Goal: Complete application form

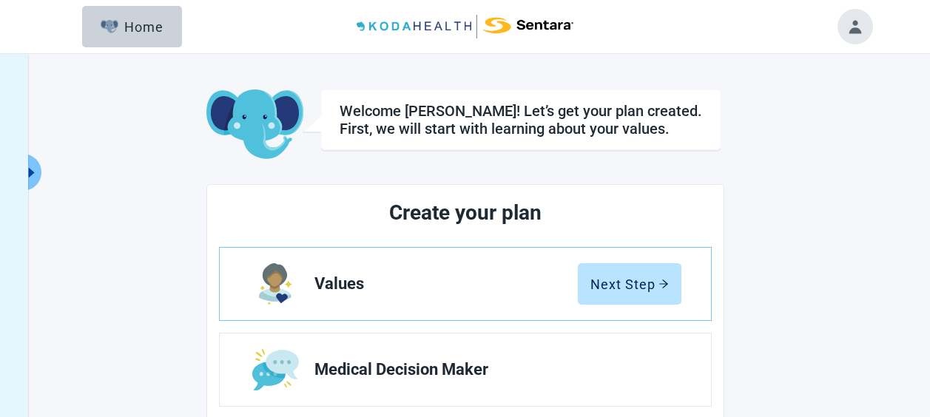
scroll to position [231, 0]
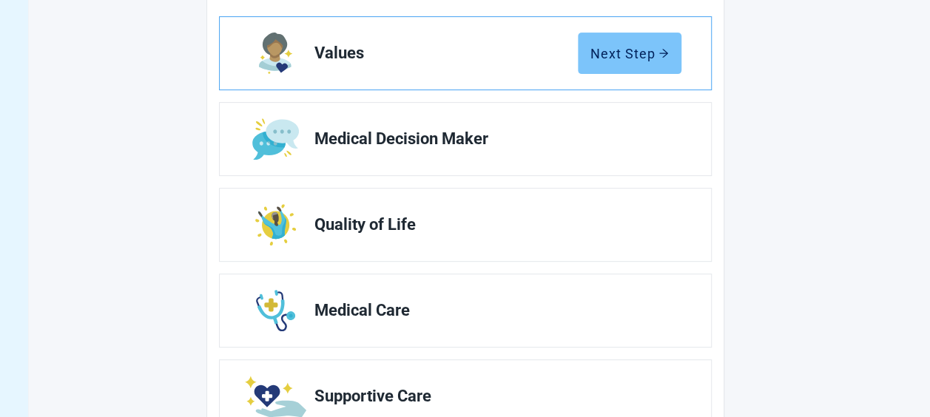
click at [663, 48] on icon "arrow-right" at bounding box center [664, 53] width 10 height 10
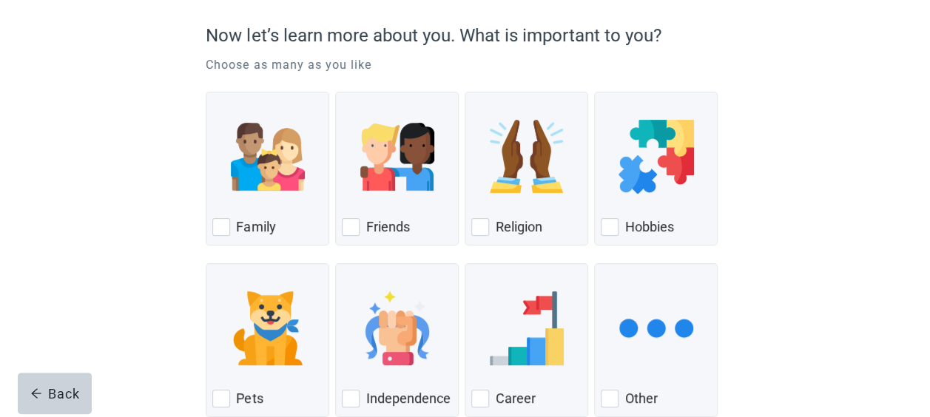
scroll to position [148, 0]
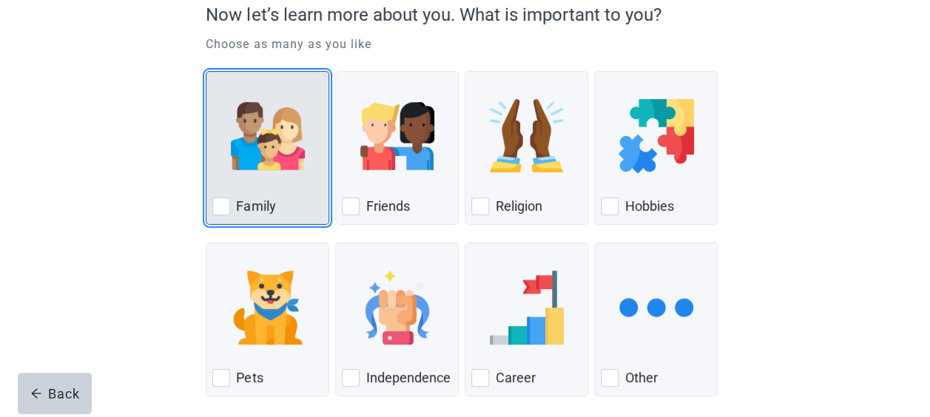
click at [223, 204] on div "Family, checkbox, not checked" at bounding box center [221, 207] width 18 height 18
click at [206, 72] on input "Family" at bounding box center [206, 71] width 1 height 1
checkbox input "true"
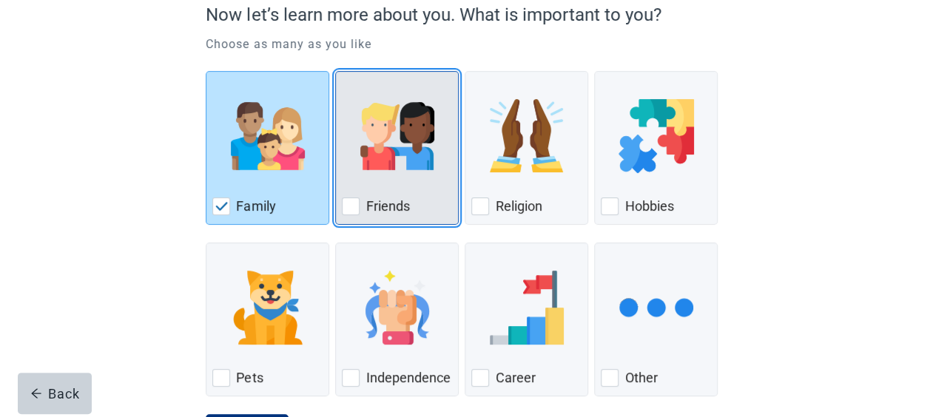
click at [360, 213] on div "Friends" at bounding box center [397, 207] width 110 height 24
click at [336, 72] on input "Friends" at bounding box center [335, 71] width 1 height 1
checkbox input "true"
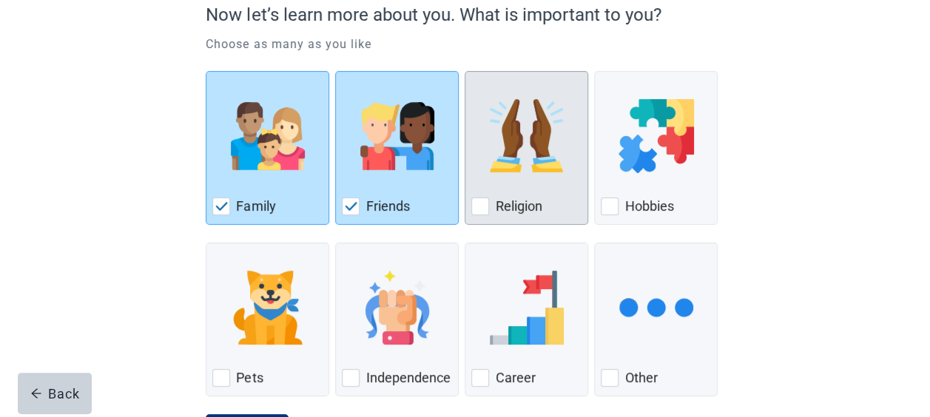
click at [484, 203] on div "Religion, checkbox, not checked" at bounding box center [480, 207] width 18 height 18
click at [465, 72] on input "Religion" at bounding box center [465, 71] width 1 height 1
checkbox input "true"
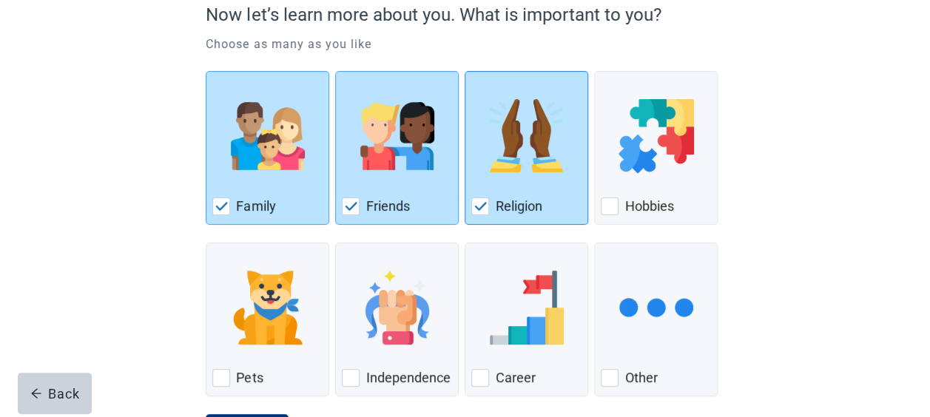
scroll to position [218, 0]
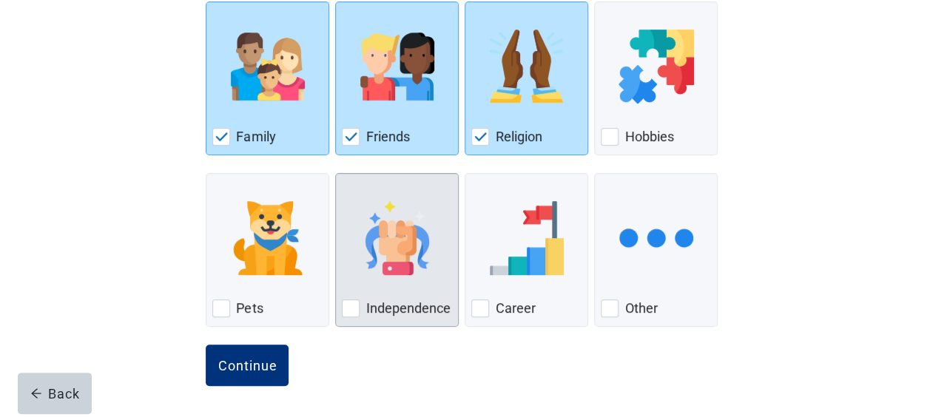
click at [351, 303] on div "Independence, checkbox, not checked" at bounding box center [351, 309] width 18 height 18
click at [336, 174] on input "Independence" at bounding box center [335, 173] width 1 height 1
checkbox input "true"
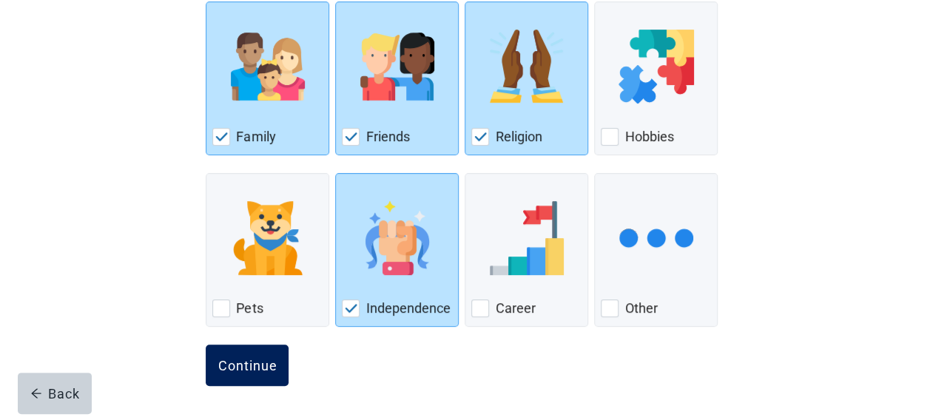
click at [249, 359] on div "Continue" at bounding box center [247, 365] width 59 height 15
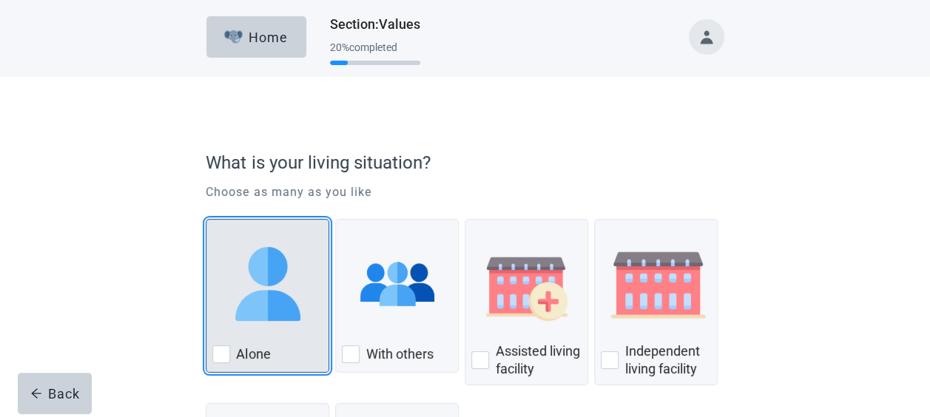
click at [222, 352] on div "Alone, checkbox, not checked" at bounding box center [221, 355] width 18 height 18
click at [206, 220] on input "Alone" at bounding box center [206, 219] width 1 height 1
checkbox input "true"
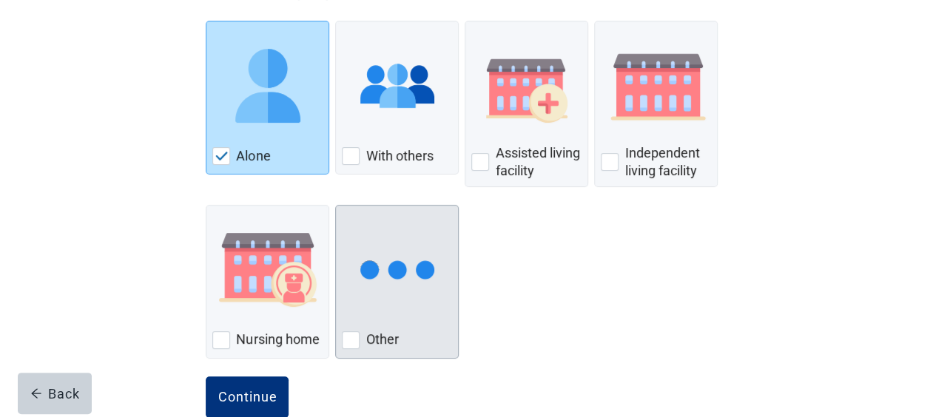
scroll to position [230, 0]
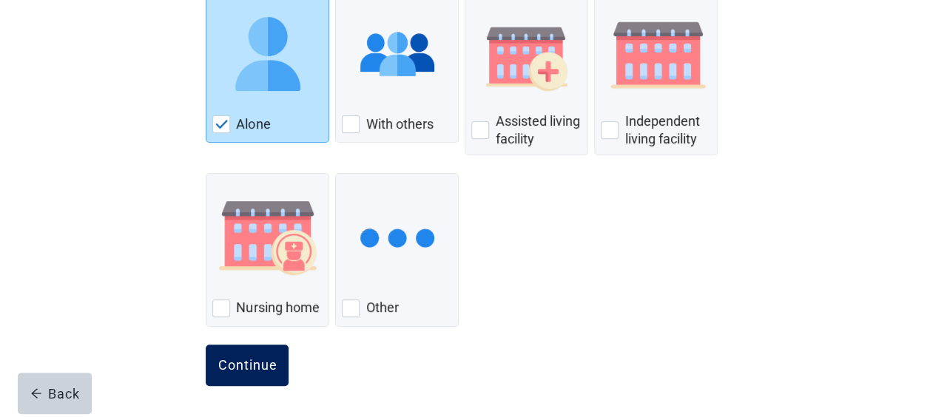
click at [263, 361] on div "Continue" at bounding box center [247, 365] width 59 height 15
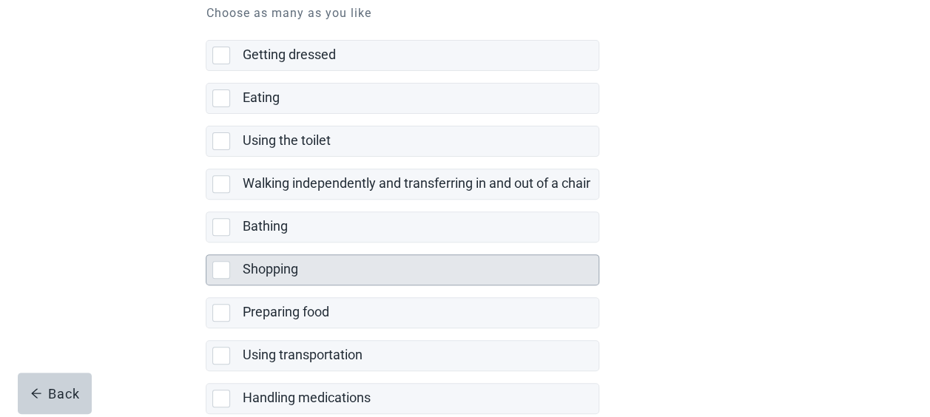
scroll to position [222, 0]
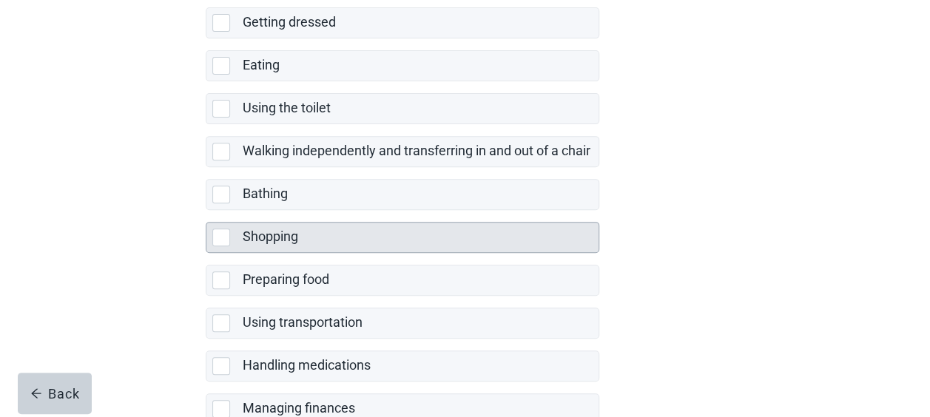
click at [226, 234] on div "Shopping, checkbox, not selected" at bounding box center [221, 238] width 18 height 18
click at [206, 211] on input "Shopping" at bounding box center [206, 210] width 1 height 1
checkbox input "true"
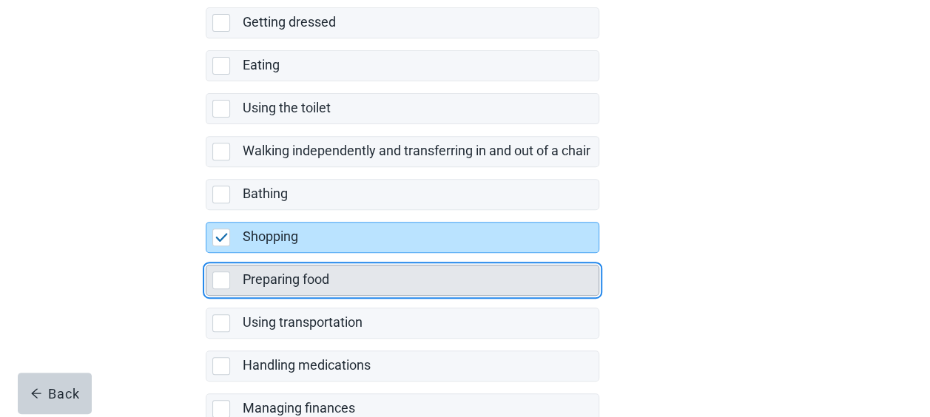
click at [226, 275] on div "Preparing food, checkbox, not selected" at bounding box center [221, 281] width 18 height 18
click at [206, 254] on input "Preparing food" at bounding box center [206, 253] width 1 height 1
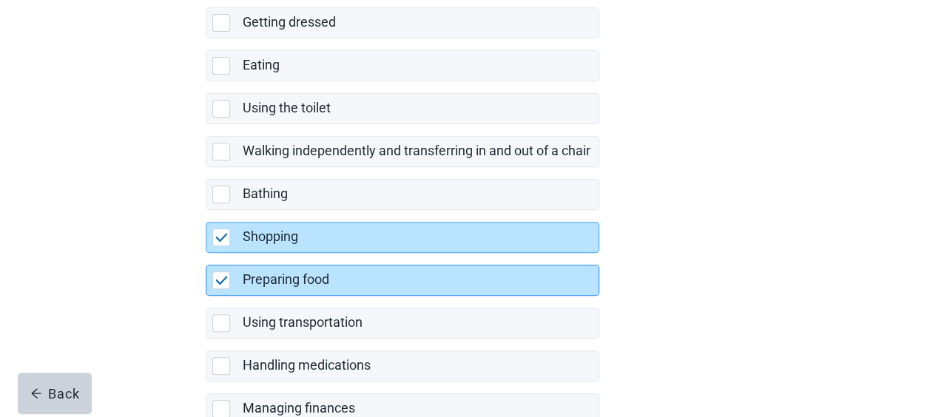
click at [222, 276] on img "Preparing food, checkbox, selected" at bounding box center [221, 280] width 13 height 9
click at [206, 254] on input "Preparing food" at bounding box center [206, 253] width 1 height 1
checkbox input "false"
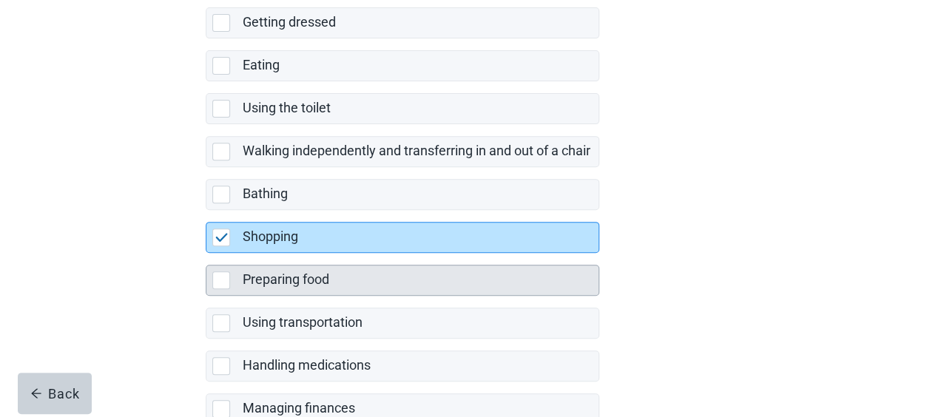
click at [222, 233] on img "Shopping, checkbox, selected" at bounding box center [221, 237] width 13 height 9
click at [206, 211] on input "Shopping" at bounding box center [206, 210] width 1 height 1
checkbox input "false"
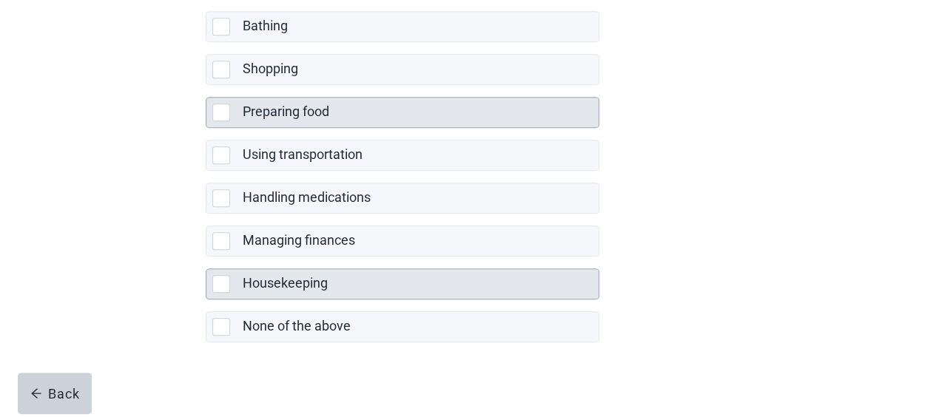
scroll to position [395, 0]
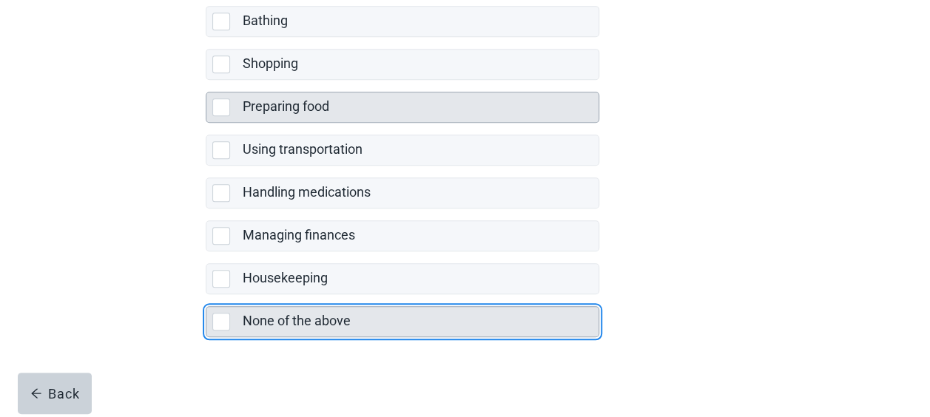
click at [228, 313] on div "None of the above, checkbox, not selected" at bounding box center [221, 322] width 18 height 18
click at [206, 295] on input "None of the above" at bounding box center [206, 294] width 1 height 1
checkbox input "true"
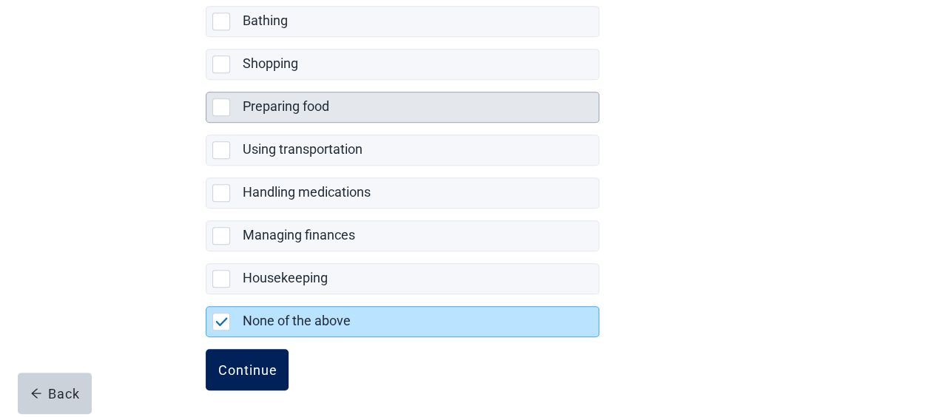
click at [256, 363] on div "Continue" at bounding box center [247, 370] width 59 height 15
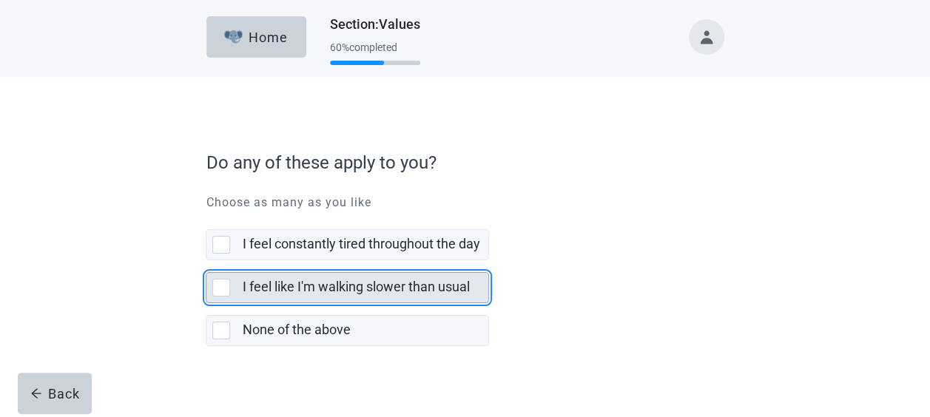
click at [223, 288] on div "I feel like I'm walking slower than usual, checkbox, not selected" at bounding box center [221, 288] width 18 height 18
click at [206, 261] on input "I feel like I'm walking slower than usual" at bounding box center [206, 260] width 1 height 1
checkbox input "true"
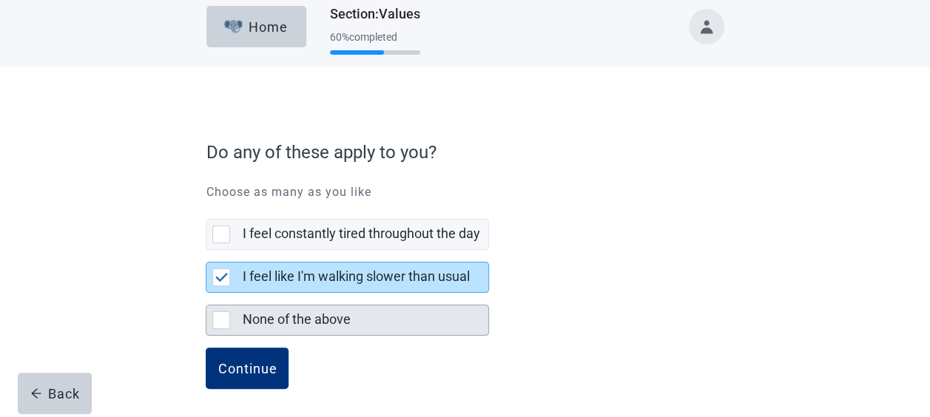
scroll to position [13, 0]
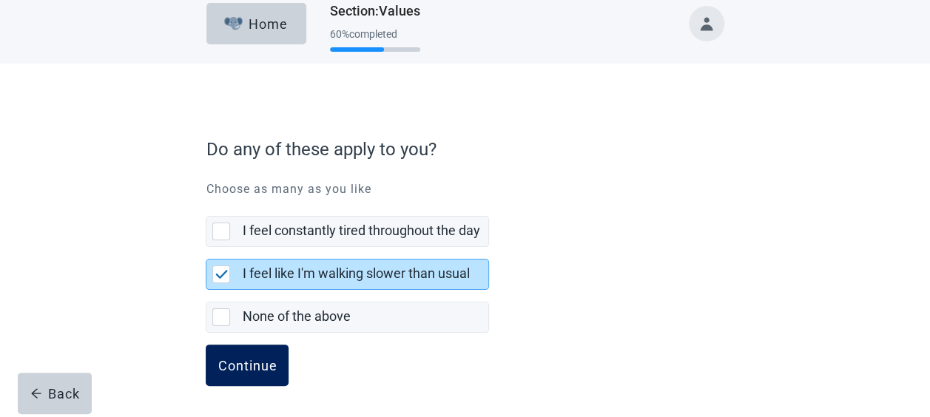
click at [252, 358] on div "Continue" at bounding box center [247, 365] width 59 height 15
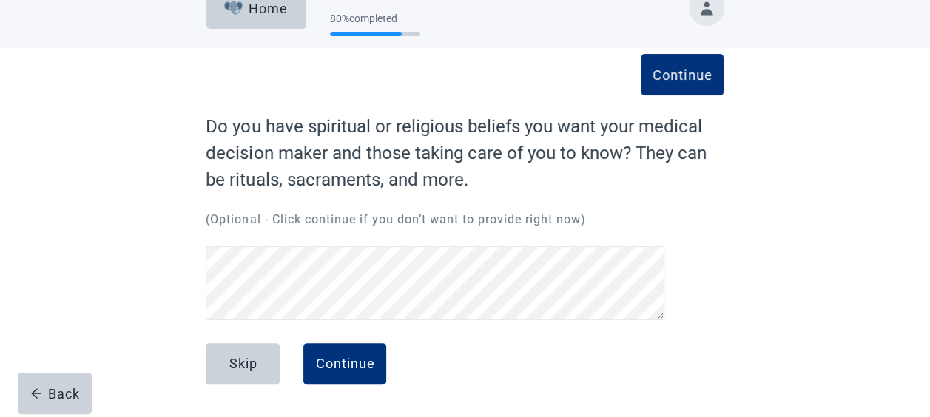
scroll to position [28, 0]
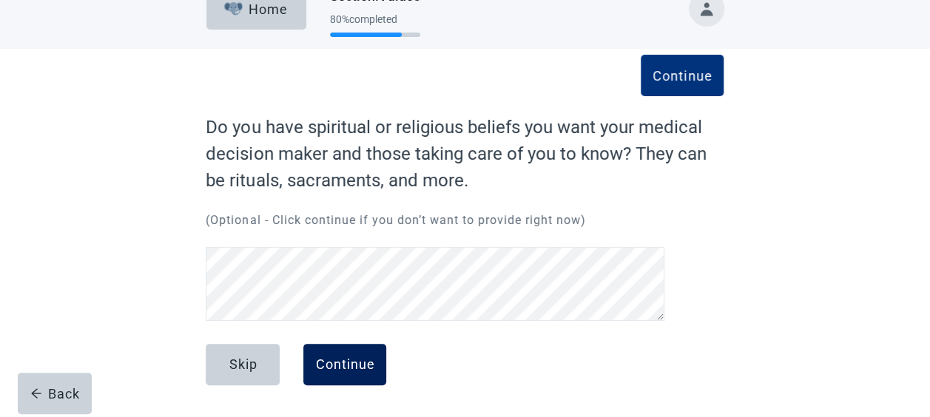
click at [352, 371] on div "Continue" at bounding box center [344, 364] width 59 height 15
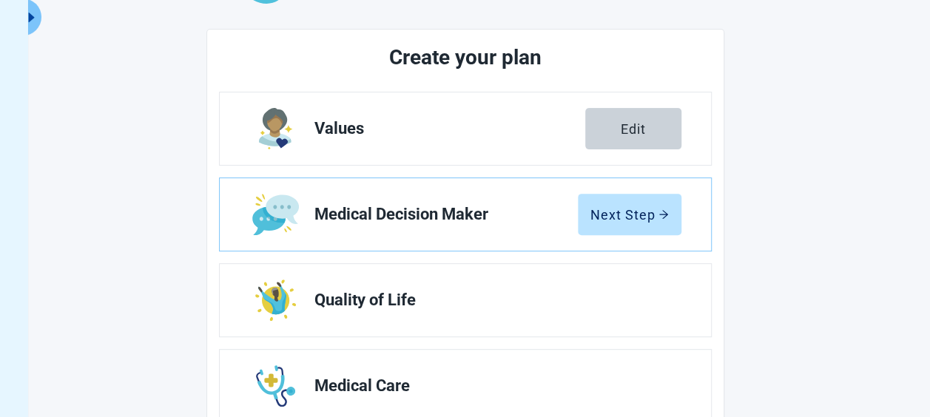
scroll to position [176, 0]
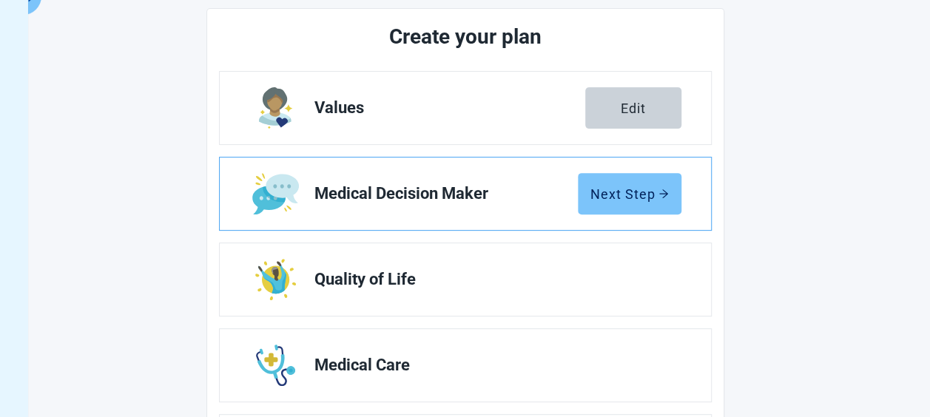
click at [661, 191] on icon "arrow-right" at bounding box center [664, 194] width 10 height 10
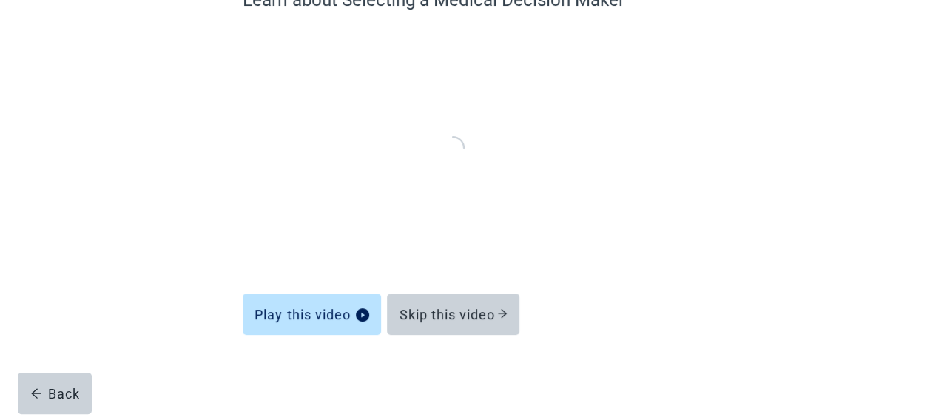
scroll to position [153, 0]
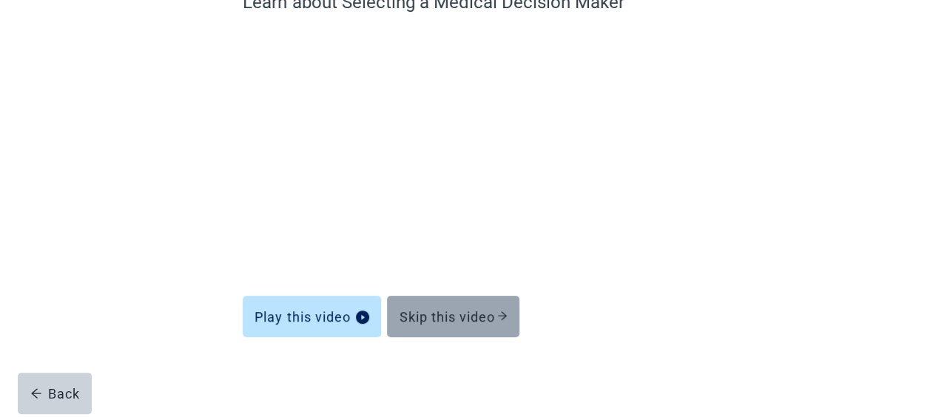
click at [505, 314] on icon "arrow-right" at bounding box center [502, 316] width 10 height 10
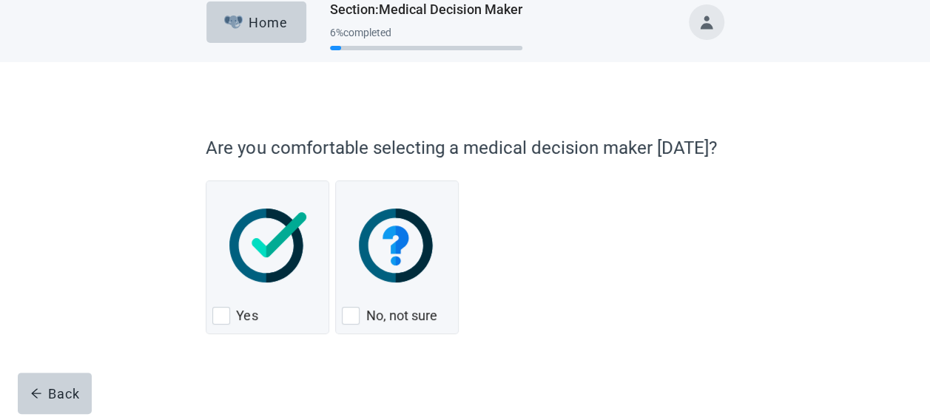
scroll to position [23, 0]
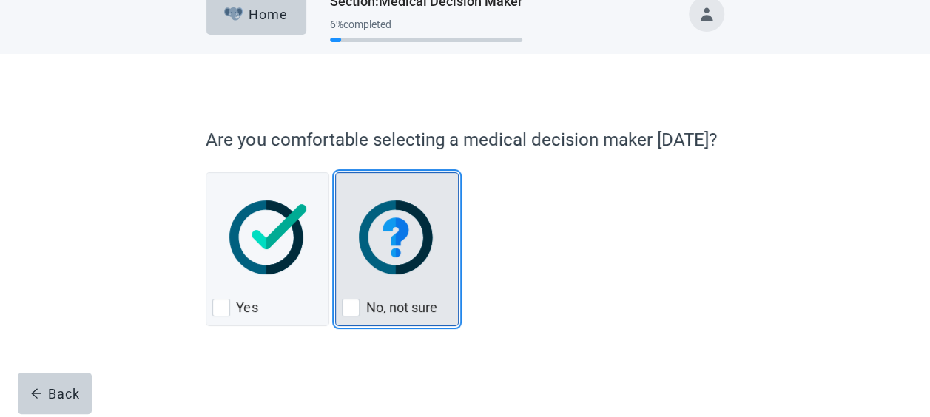
click at [351, 300] on div "No, not sure, checkbox, not checked" at bounding box center [351, 308] width 18 height 18
click at [336, 173] on input "No, not sure" at bounding box center [335, 172] width 1 height 1
checkbox input "true"
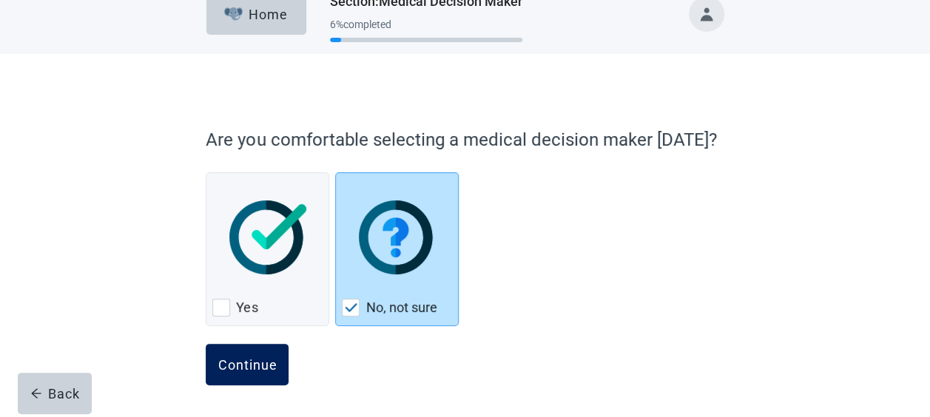
click at [277, 363] on button "Continue" at bounding box center [247, 364] width 83 height 41
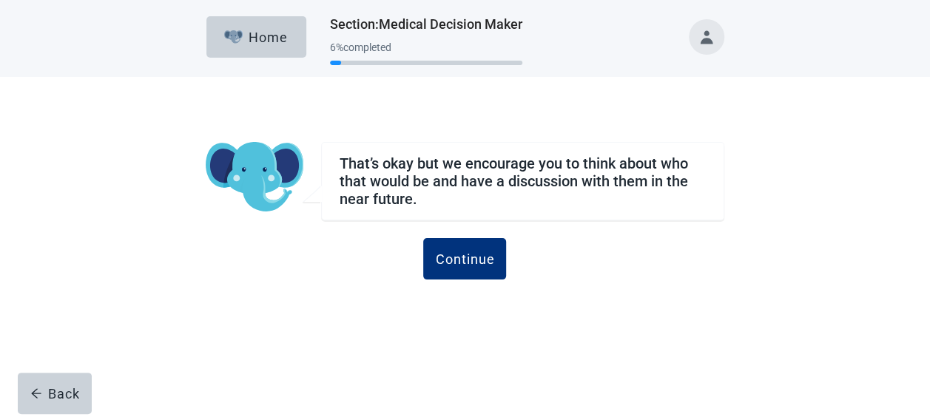
scroll to position [0, 0]
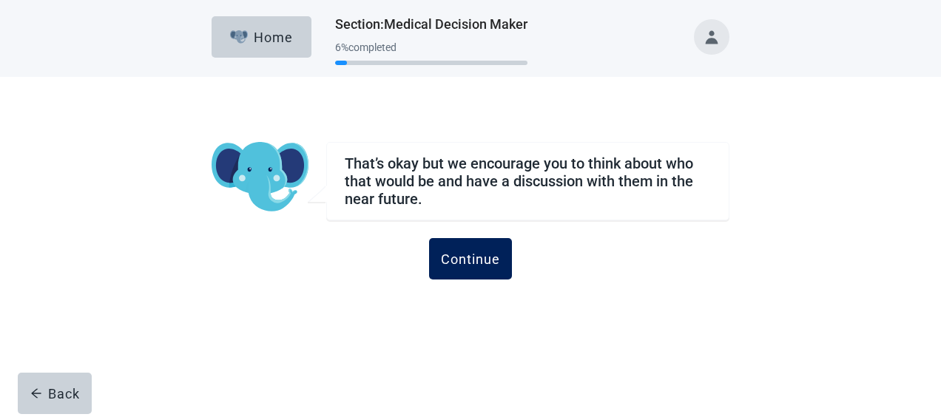
click at [479, 254] on div "Continue" at bounding box center [470, 259] width 59 height 15
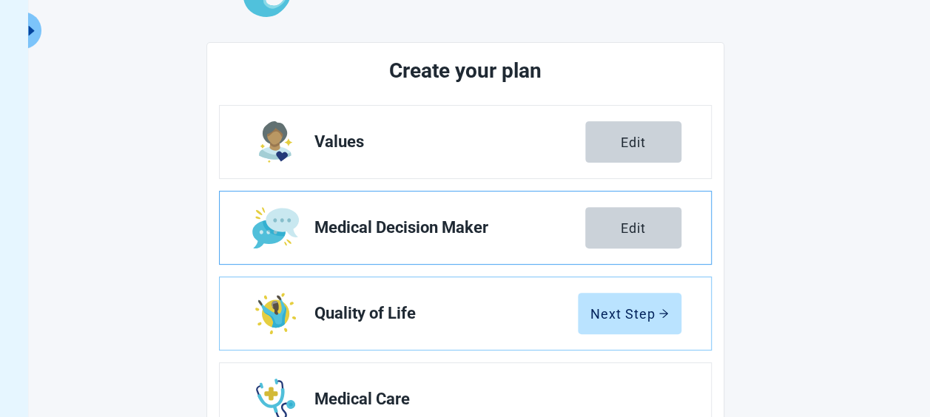
scroll to position [148, 0]
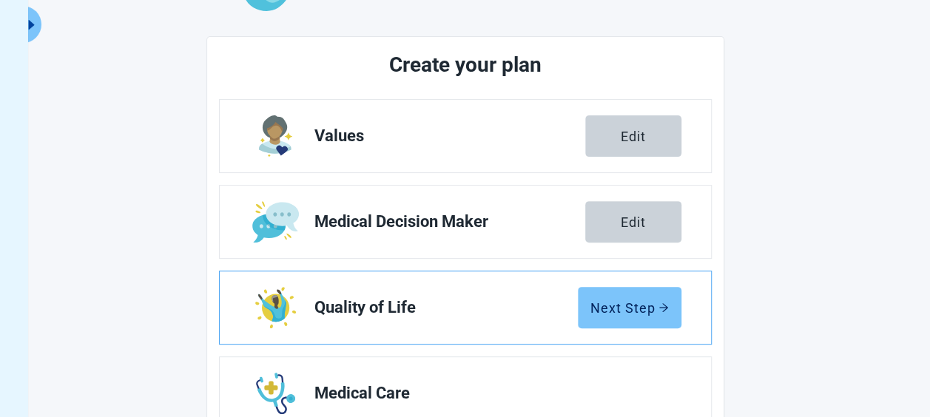
click at [659, 303] on icon "arrow-right" at bounding box center [664, 308] width 10 height 10
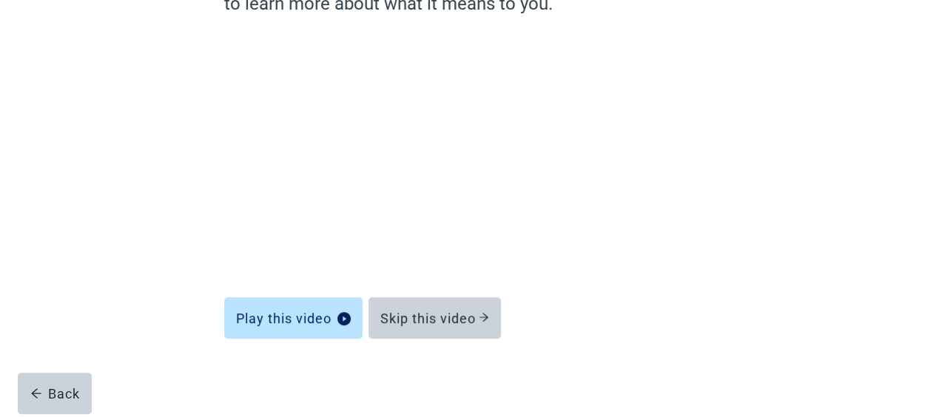
scroll to position [180, 0]
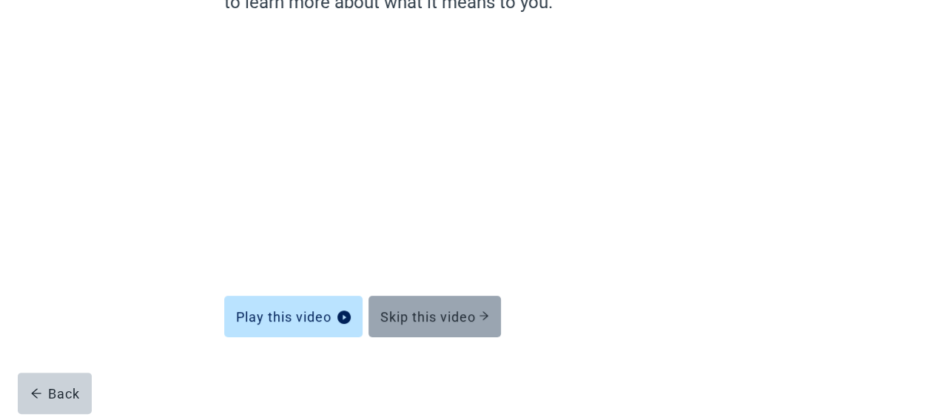
click at [487, 314] on icon "arrow-right" at bounding box center [484, 316] width 10 height 10
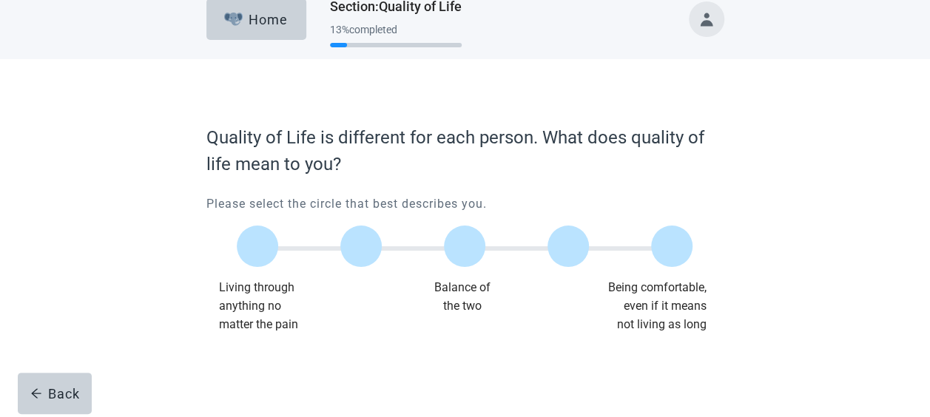
scroll to position [18, 0]
click at [366, 238] on label "Main content" at bounding box center [360, 246] width 41 height 41
click at [361, 246] on input "Quality of life scale: 25 out of 100. 25% between extremes" at bounding box center [361, 246] width 0 height 0
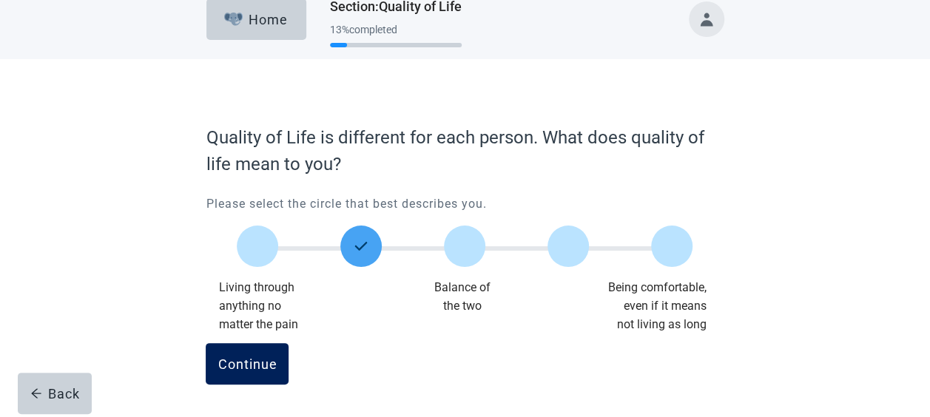
click at [260, 374] on button "Continue" at bounding box center [247, 363] width 83 height 41
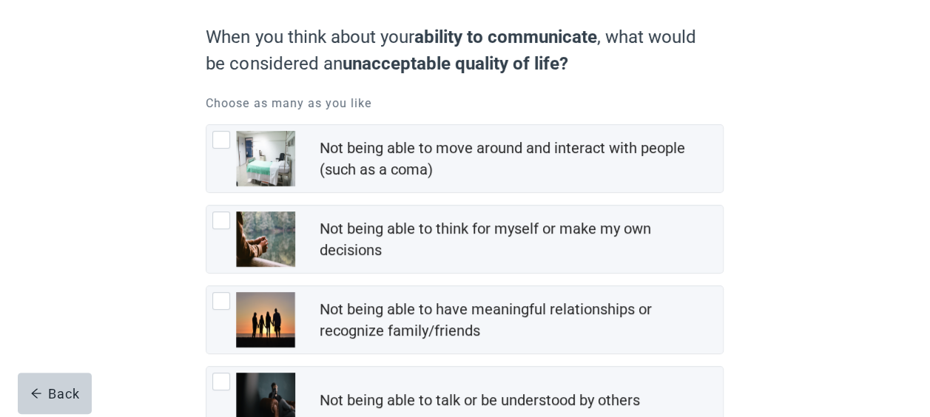
scroll to position [148, 0]
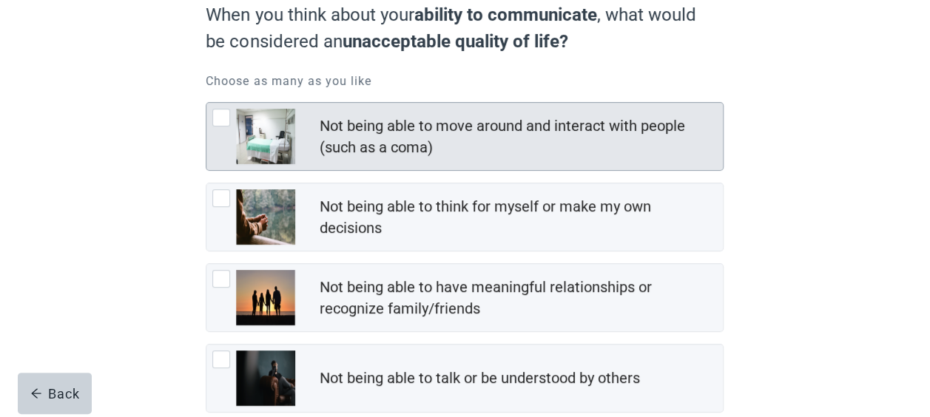
click at [220, 122] on div "Not being able to move around and interact with people (such as a coma), checkb…" at bounding box center [221, 118] width 18 height 18
click at [206, 103] on input "Not being able to move around and interact with people (such as a coma)" at bounding box center [206, 102] width 1 height 1
checkbox input "true"
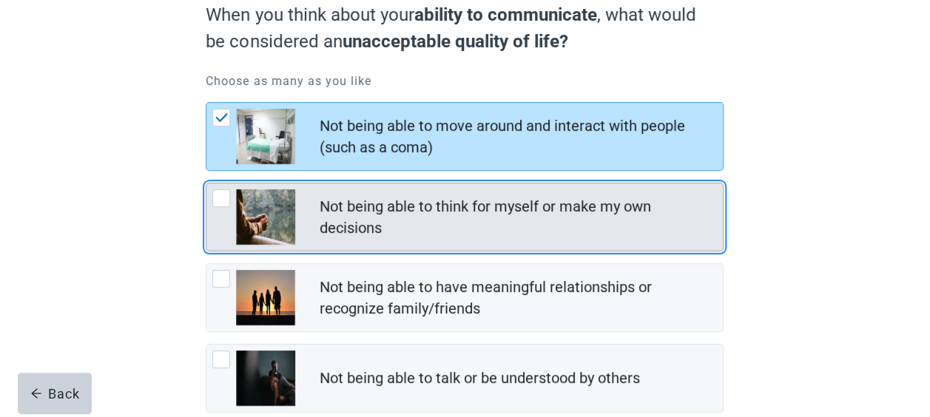
click at [222, 201] on div "Not being able to think for myself or make my own decisions, checkbox, not chec…" at bounding box center [221, 198] width 18 height 18
click at [206, 183] on input "Not being able to think for myself or make my own decisions" at bounding box center [206, 183] width 1 height 1
checkbox input "true"
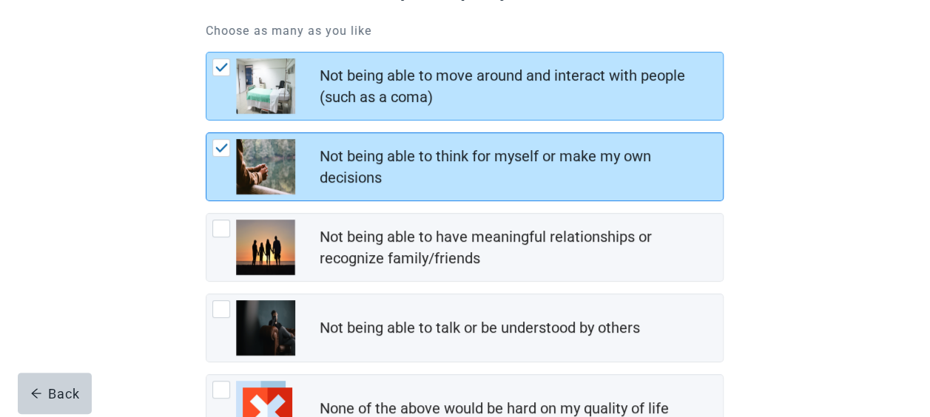
scroll to position [222, 0]
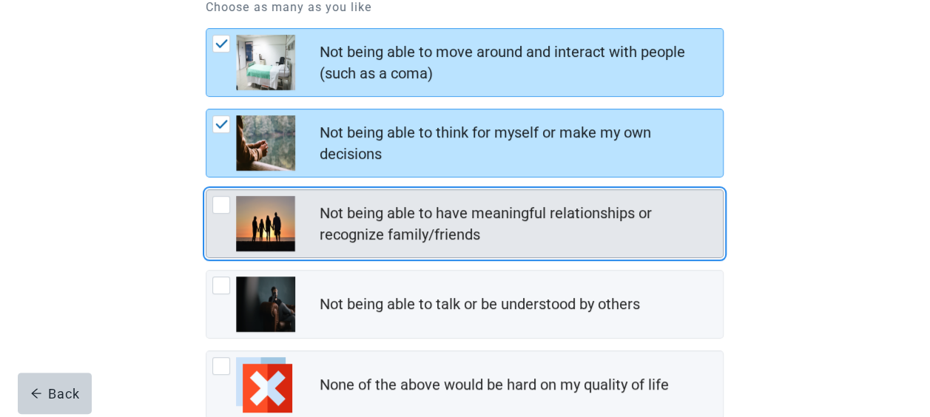
click at [226, 203] on div "Not being able to have meaningful relationships or recognize family/friends, ch…" at bounding box center [221, 205] width 18 height 18
click at [206, 190] on input "Not being able to have meaningful relationships or recognize family/friends" at bounding box center [206, 189] width 1 height 1
checkbox input "true"
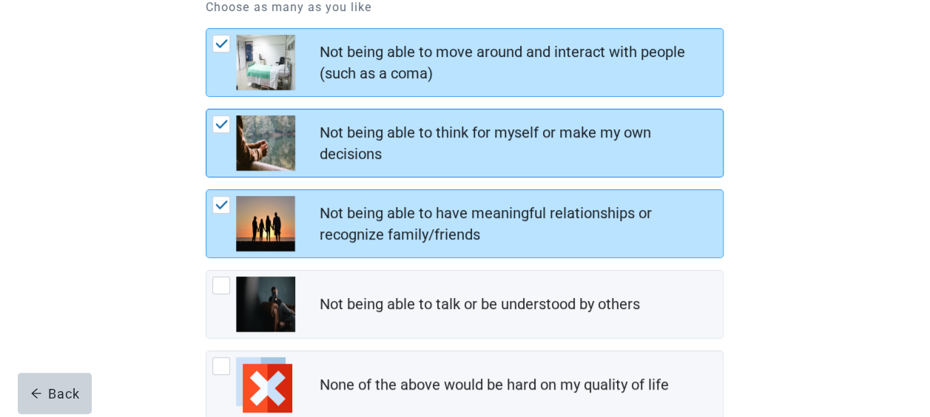
click at [228, 118] on div "Not being able to think for myself or make my own decisions, checkbox, checked" at bounding box center [221, 124] width 18 height 18
click at [206, 110] on input "Not being able to think for myself or make my own decisions" at bounding box center [206, 109] width 1 height 1
checkbox input "false"
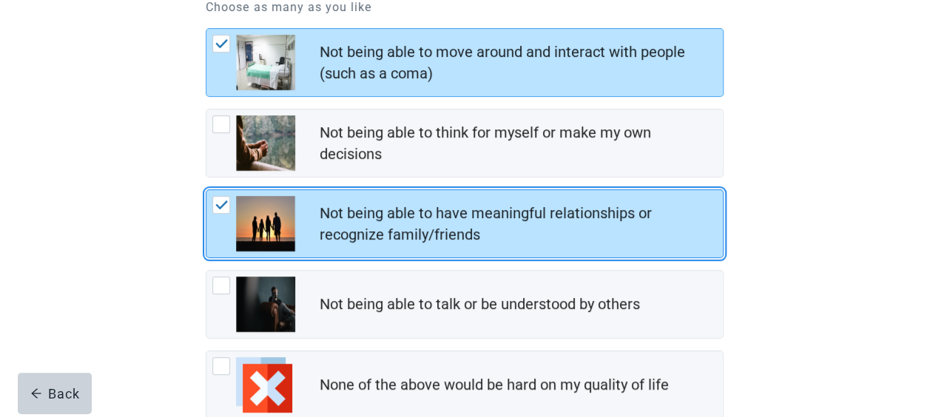
click at [226, 204] on img "Not being able to have meaningful relationships or recognize family/friends, ch…" at bounding box center [221, 205] width 13 height 9
click at [206, 190] on input "Not being able to have meaningful relationships or recognize family/friends" at bounding box center [206, 189] width 1 height 1
checkbox input "false"
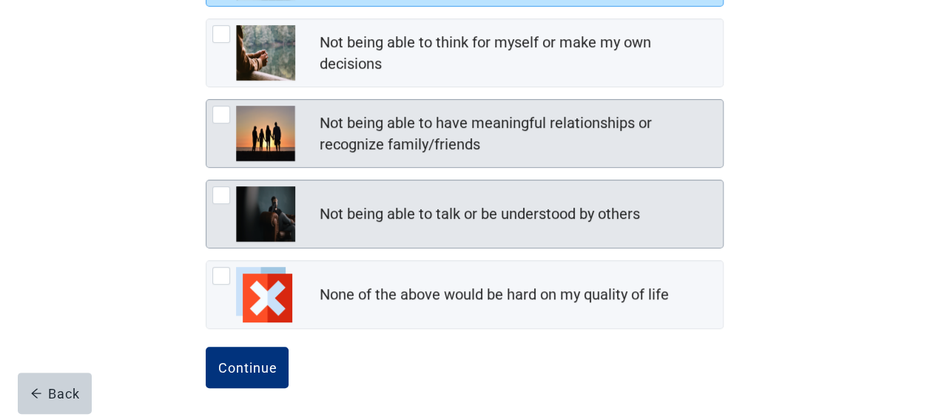
scroll to position [314, 0]
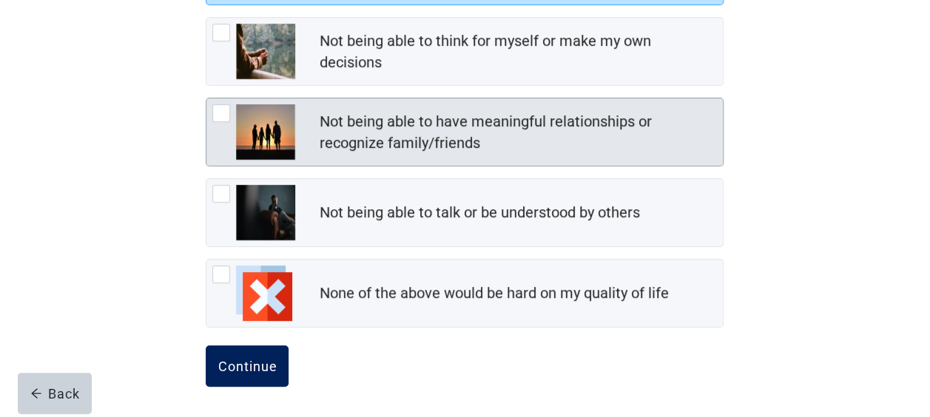
click at [265, 360] on div "Continue" at bounding box center [247, 366] width 59 height 15
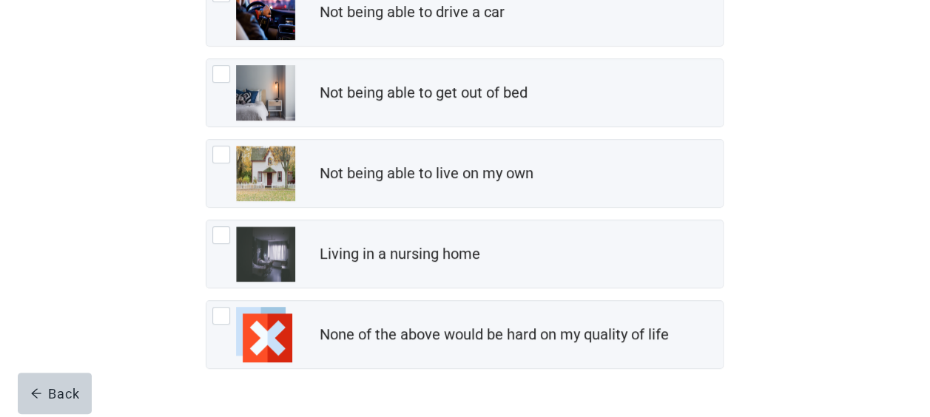
scroll to position [296, 0]
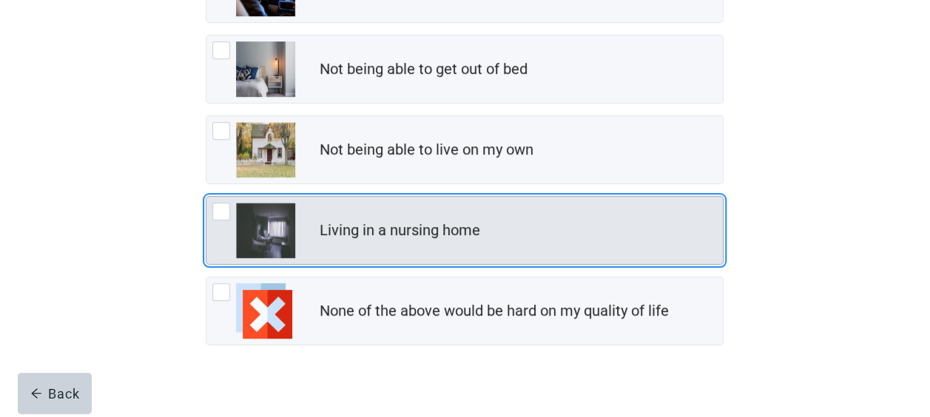
click at [220, 213] on div "Living in a nursing home, checkbox, not checked" at bounding box center [221, 212] width 18 height 18
click at [206, 197] on input "Living in a nursing home" at bounding box center [206, 196] width 1 height 1
checkbox input "true"
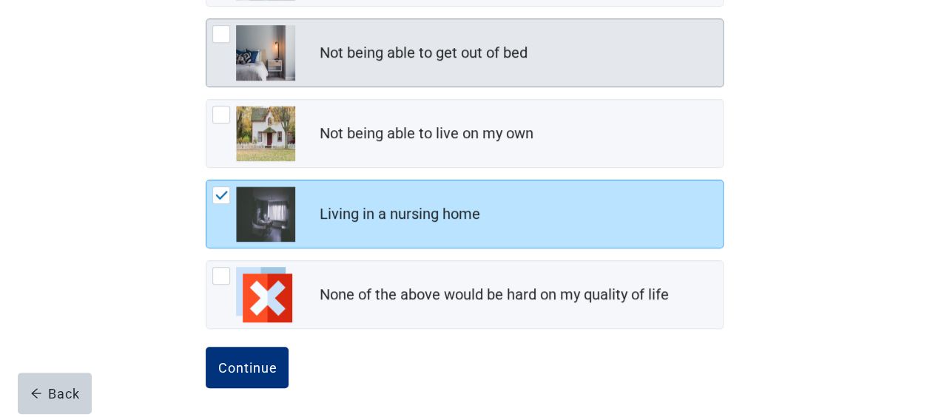
scroll to position [314, 0]
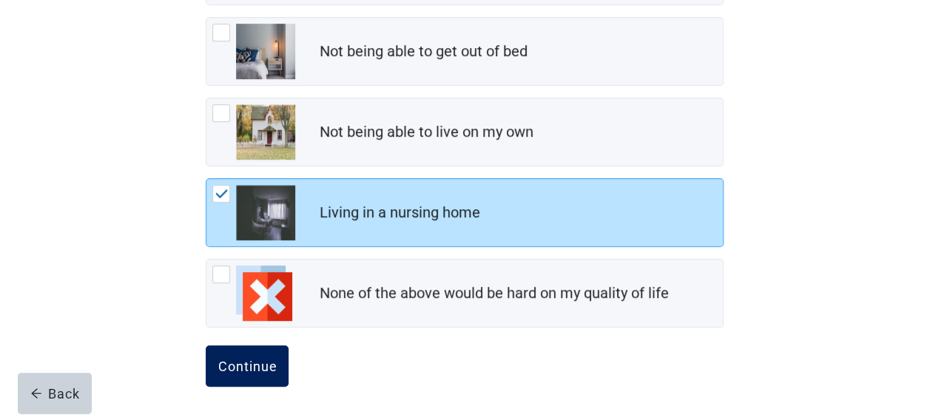
click at [263, 360] on div "Continue" at bounding box center [247, 366] width 59 height 15
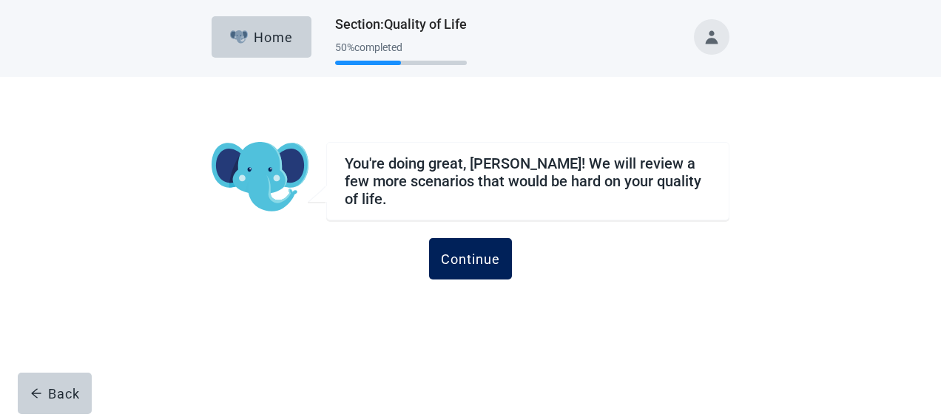
click at [469, 252] on div "Continue" at bounding box center [470, 259] width 59 height 15
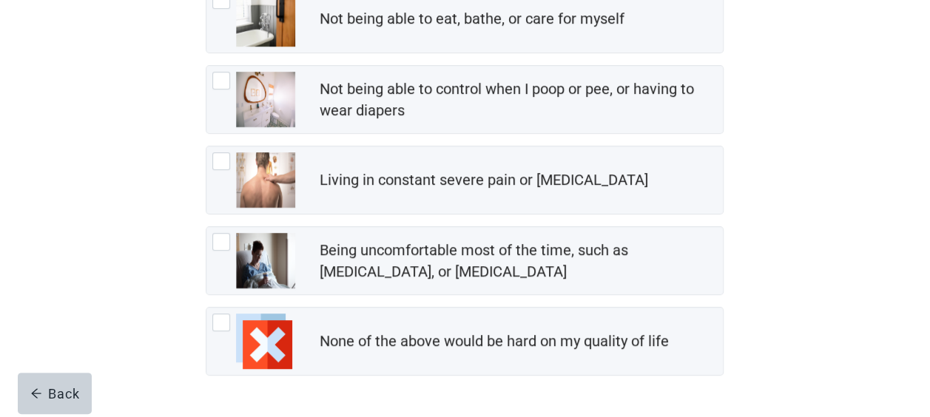
scroll to position [370, 0]
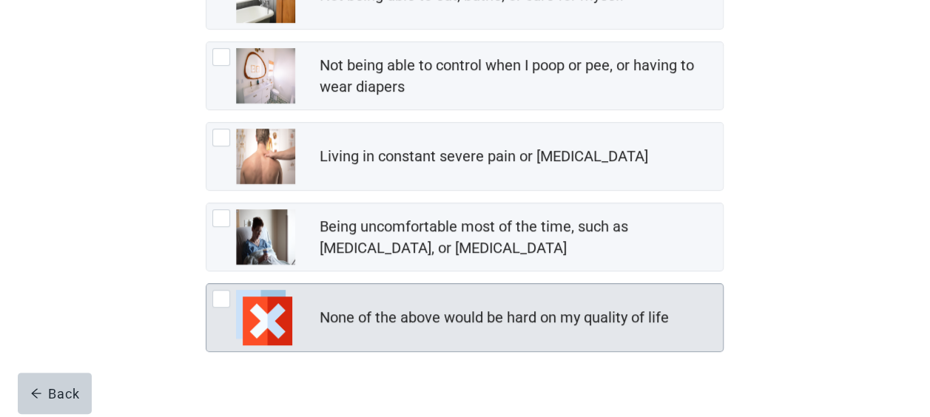
click at [272, 327] on img "None of the above would be hard on my quality of life, checkbox, not checked" at bounding box center [263, 317] width 55 height 55
click at [206, 284] on input "None of the above would be hard on my quality of life" at bounding box center [206, 283] width 1 height 1
checkbox input "true"
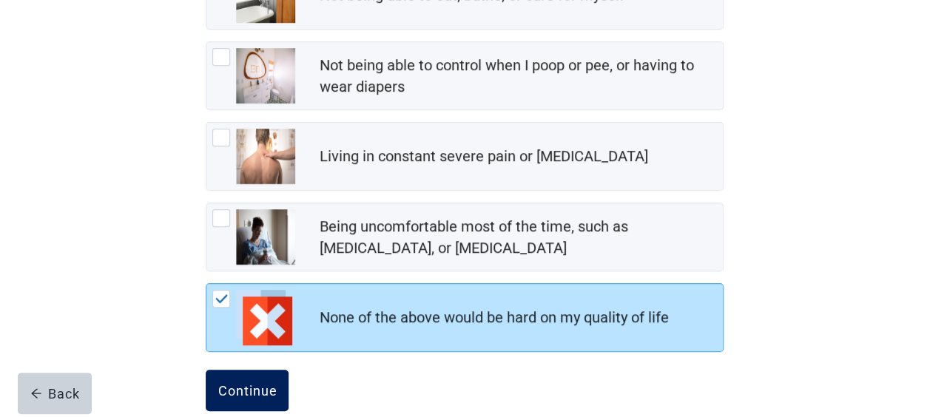
click at [274, 388] on div "Continue" at bounding box center [247, 390] width 59 height 15
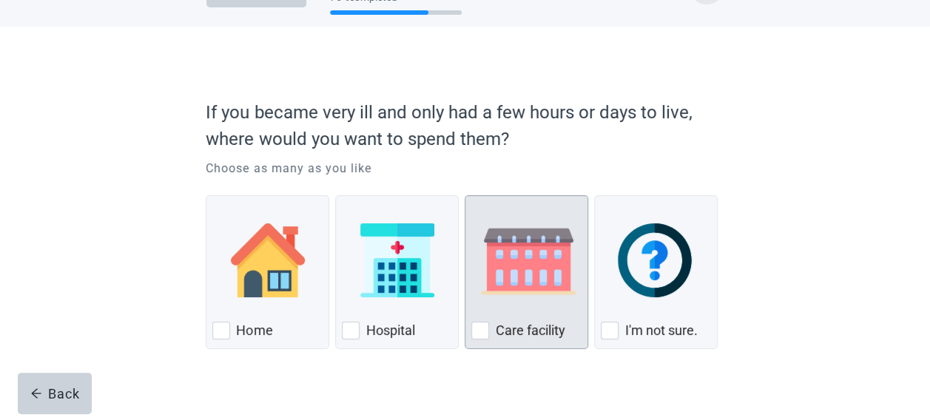
scroll to position [73, 0]
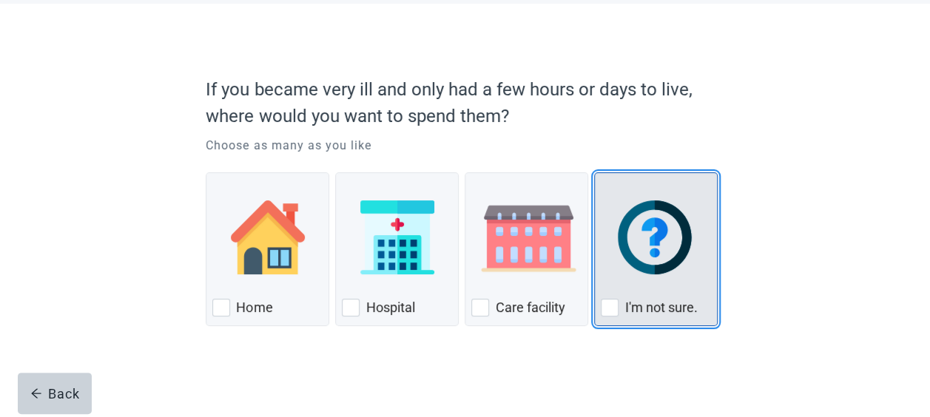
click at [616, 303] on div "I'm not sure., checkbox, not checked" at bounding box center [610, 308] width 18 height 18
click at [595, 173] on input "I'm not sure." at bounding box center [594, 172] width 1 height 1
checkbox input "true"
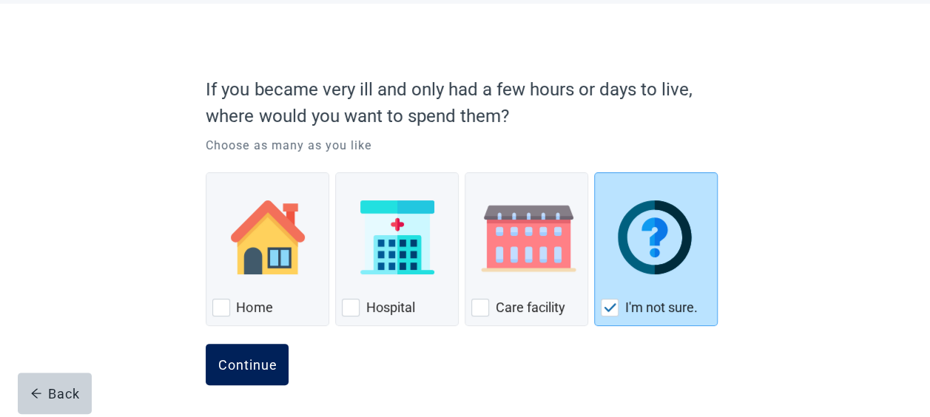
click at [272, 371] on div "Continue" at bounding box center [247, 364] width 59 height 15
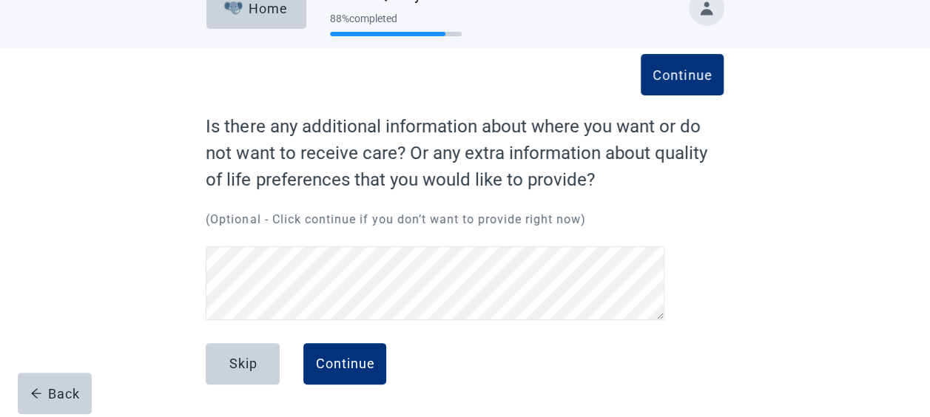
scroll to position [28, 0]
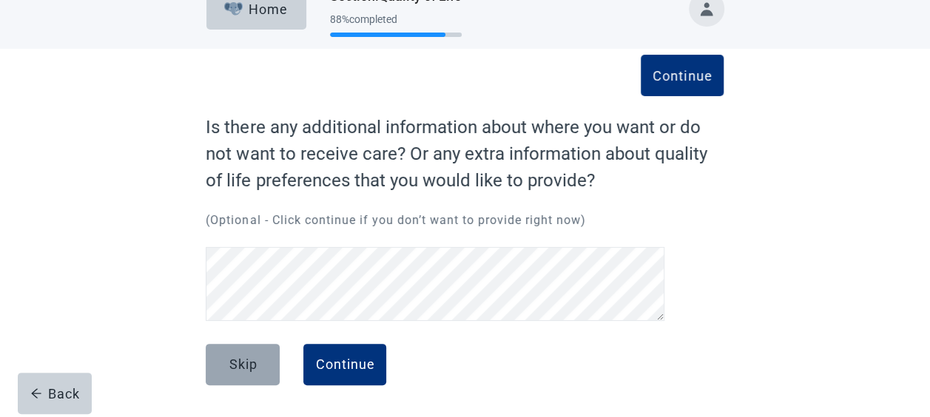
click at [238, 361] on div "Skip" at bounding box center [243, 364] width 28 height 15
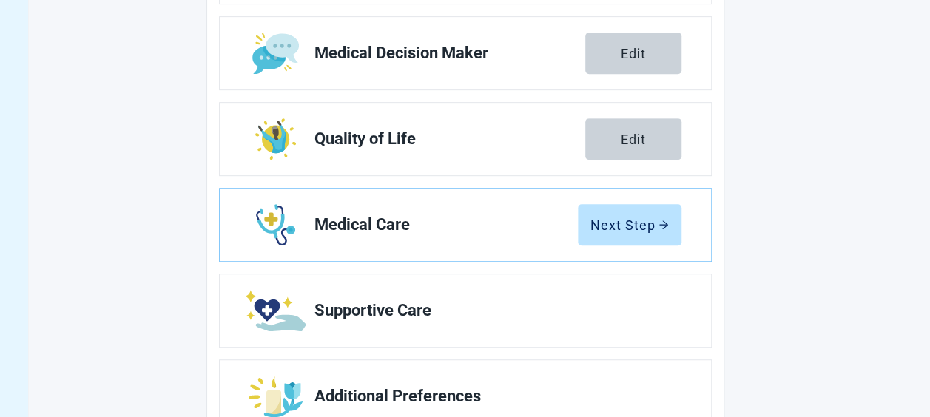
scroll to position [375, 0]
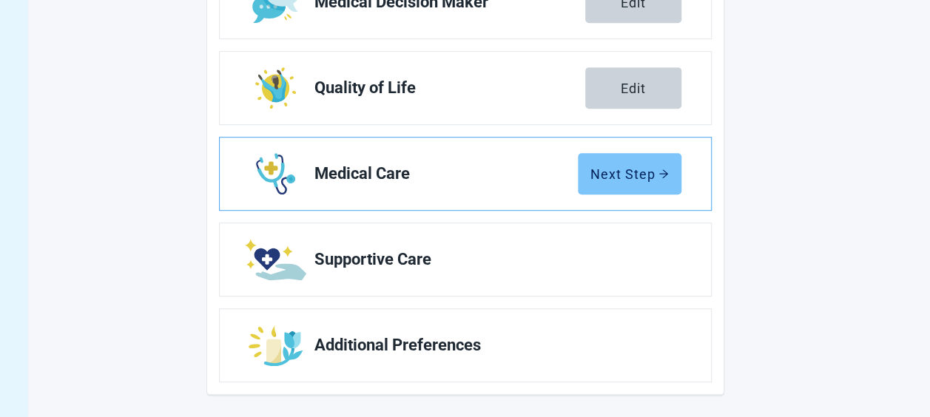
click at [661, 174] on icon "arrow-right" at bounding box center [664, 174] width 10 height 10
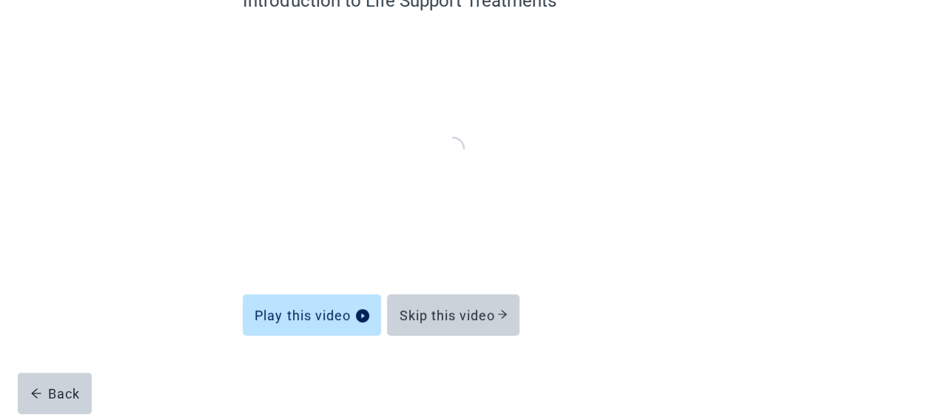
scroll to position [153, 0]
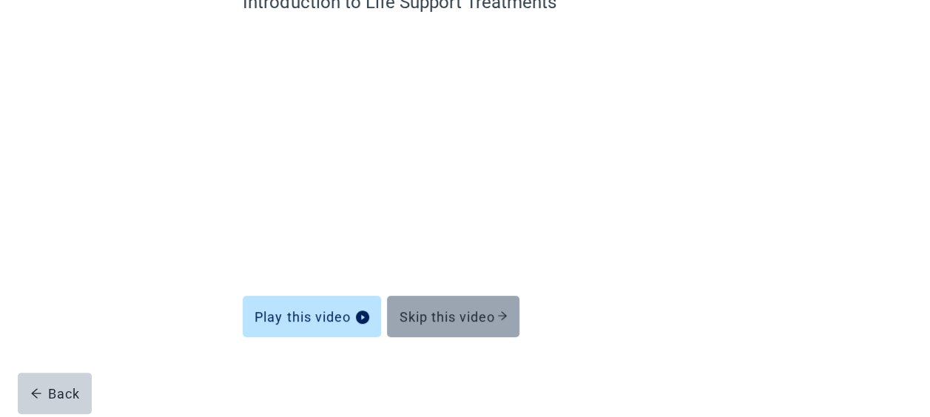
click at [429, 314] on div "Skip this video" at bounding box center [453, 316] width 109 height 15
click at [497, 312] on div "Skip this video" at bounding box center [453, 316] width 109 height 15
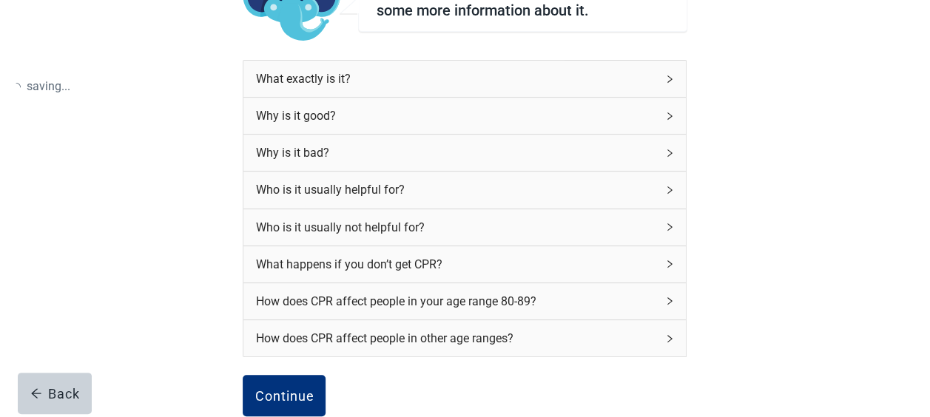
click at [507, 311] on div "How does CPR affect people in your age range 80-89?" at bounding box center [455, 301] width 401 height 18
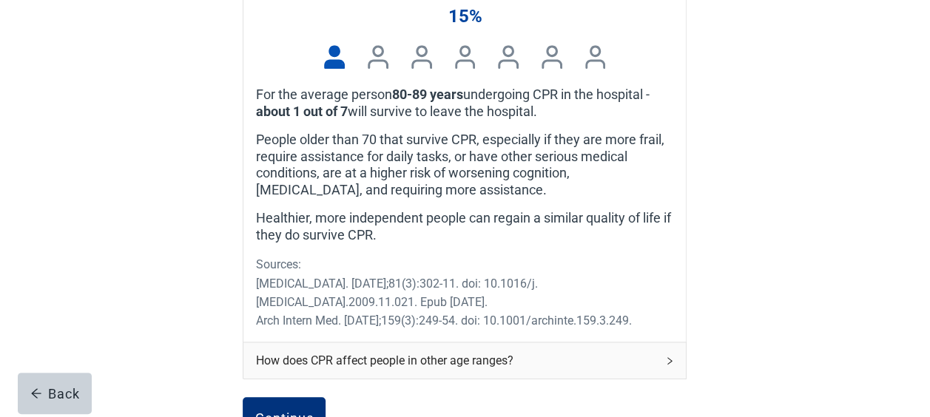
scroll to position [597, 0]
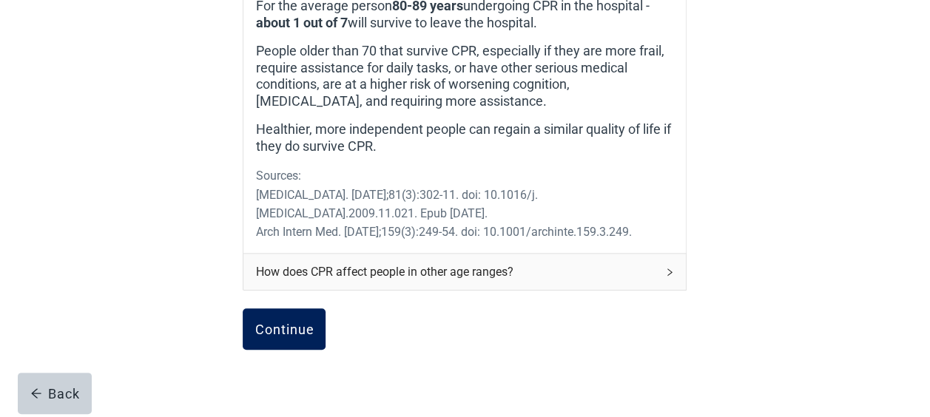
click at [311, 322] on button "Continue" at bounding box center [284, 329] width 83 height 41
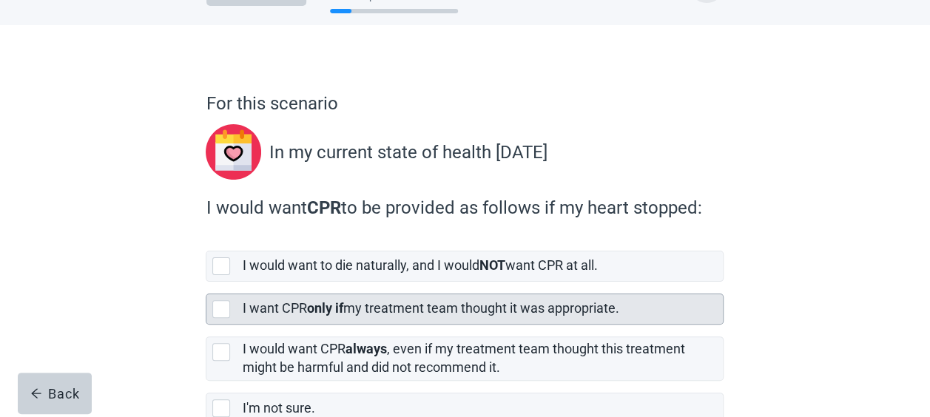
scroll to position [74, 0]
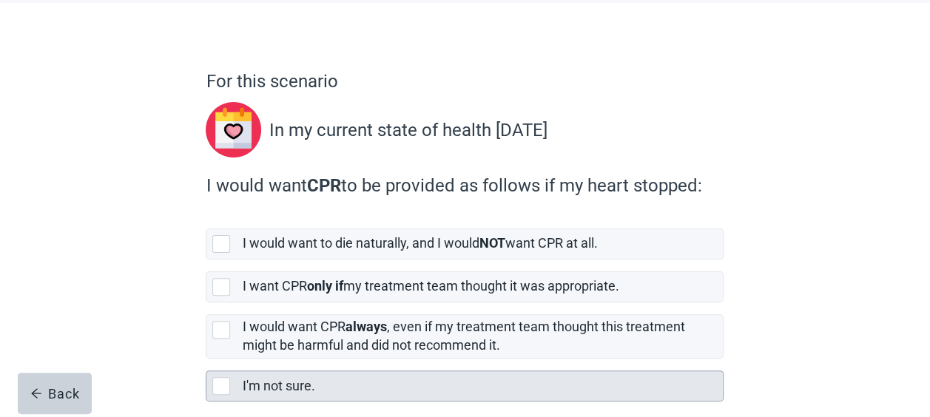
click at [223, 386] on div "I'm not sure., checkbox, not selected" at bounding box center [221, 386] width 18 height 18
click at [206, 360] on input "I'm not sure." at bounding box center [206, 359] width 1 height 1
checkbox input "true"
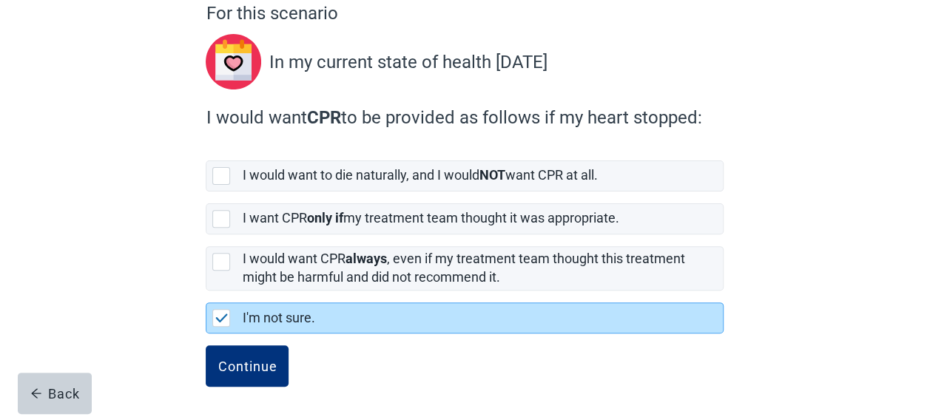
scroll to position [142, 0]
click at [257, 364] on div "Continue" at bounding box center [247, 366] width 59 height 15
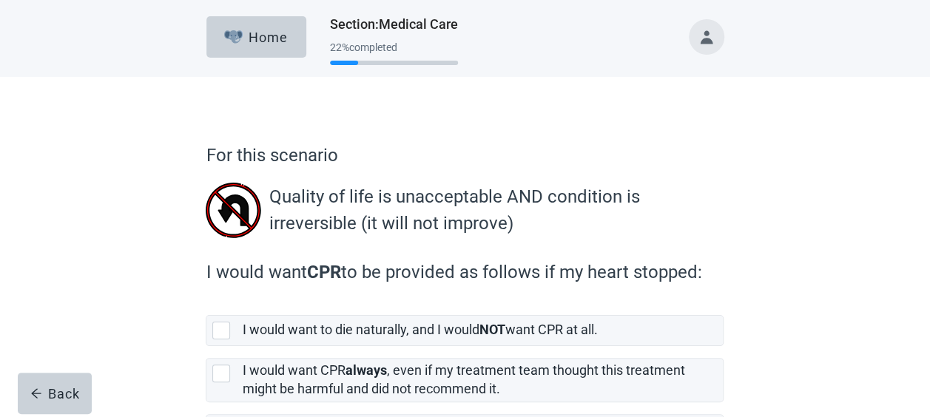
scroll to position [74, 0]
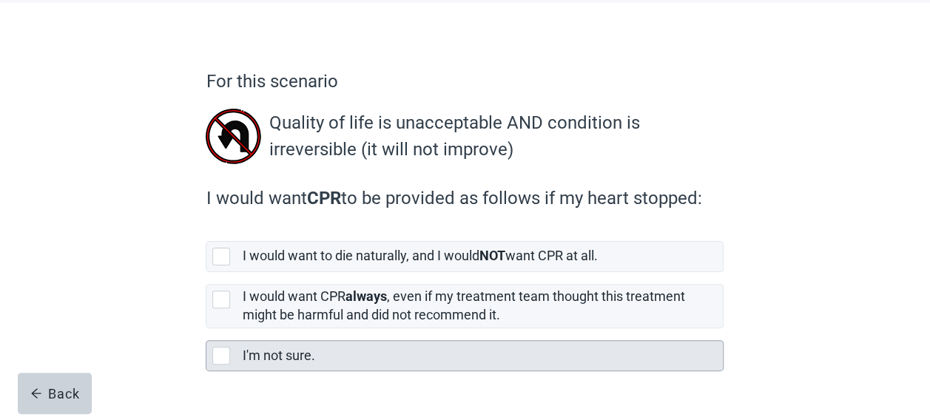
click at [223, 360] on div "I'm not sure., checkbox, not selected" at bounding box center [221, 356] width 18 height 18
click at [206, 329] on input "I'm not sure." at bounding box center [206, 329] width 1 height 1
checkbox input "true"
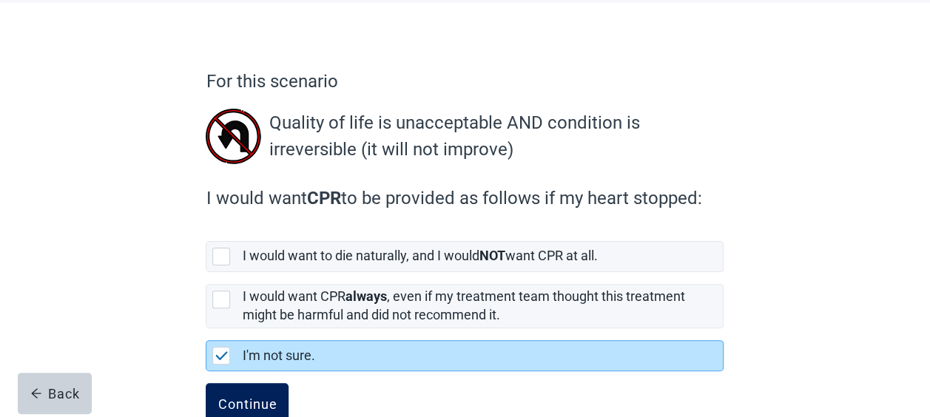
click at [232, 397] on div "Continue" at bounding box center [247, 404] width 59 height 15
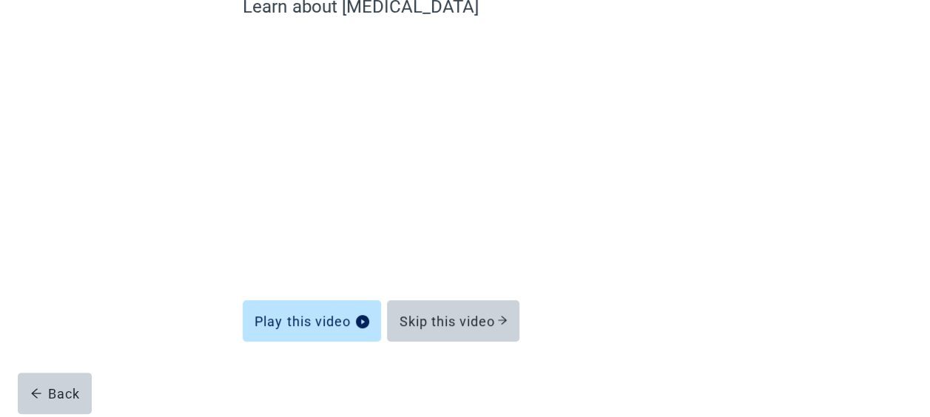
scroll to position [153, 0]
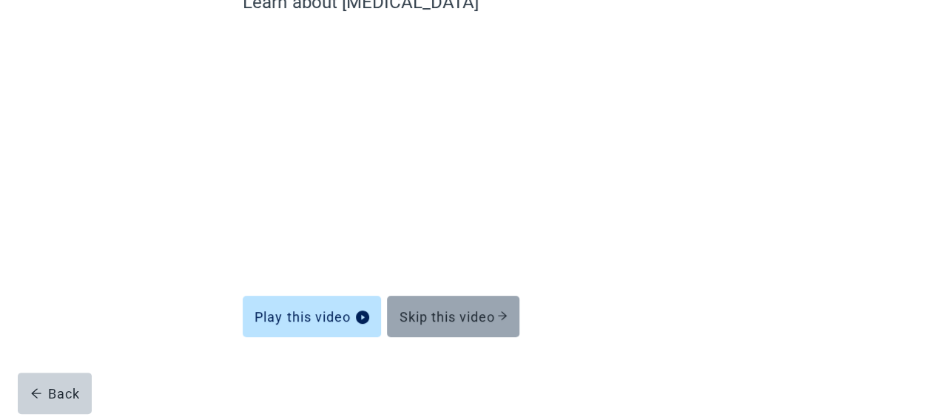
click at [493, 315] on div "Skip this video" at bounding box center [453, 316] width 109 height 15
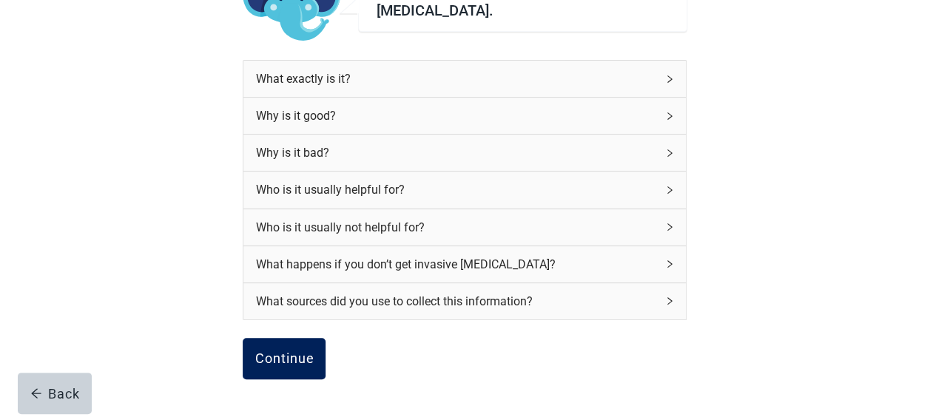
click at [300, 351] on div "Continue" at bounding box center [284, 358] width 59 height 15
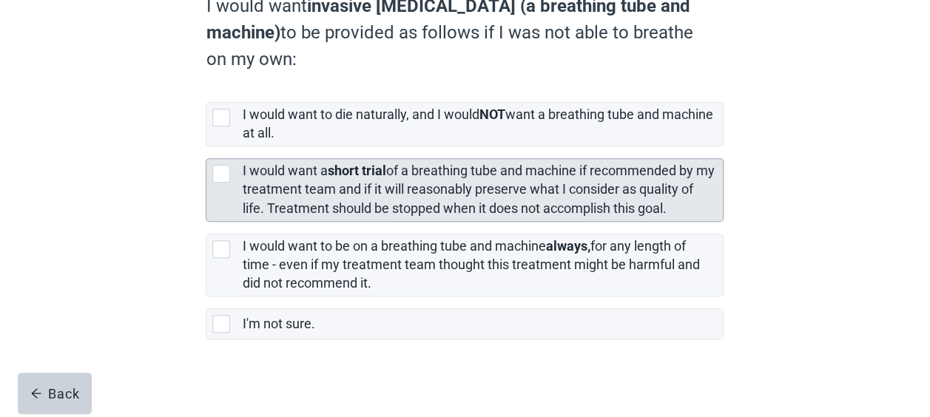
scroll to position [260, 0]
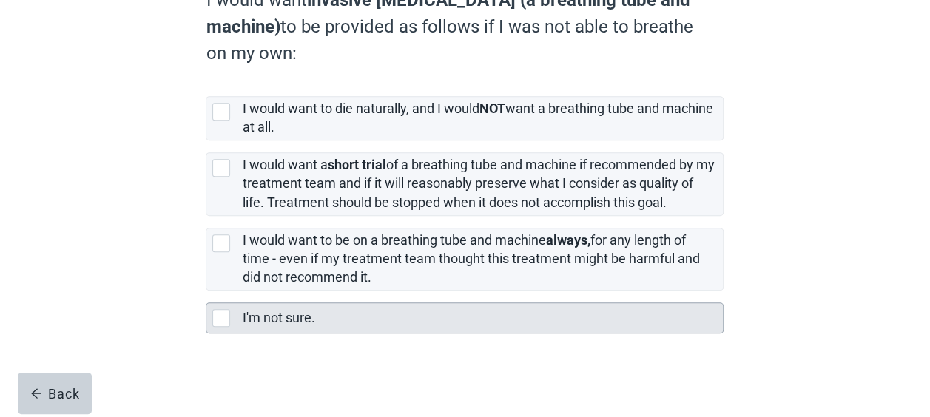
click at [222, 317] on div "I'm not sure., checkbox, not selected" at bounding box center [221, 318] width 18 height 18
click at [206, 292] on input "I'm not sure." at bounding box center [206, 291] width 1 height 1
checkbox input "true"
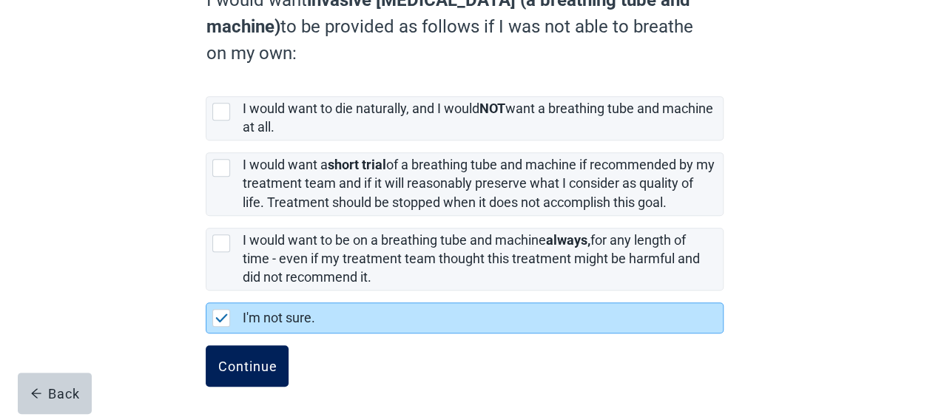
click at [247, 359] on div "Continue" at bounding box center [247, 366] width 59 height 15
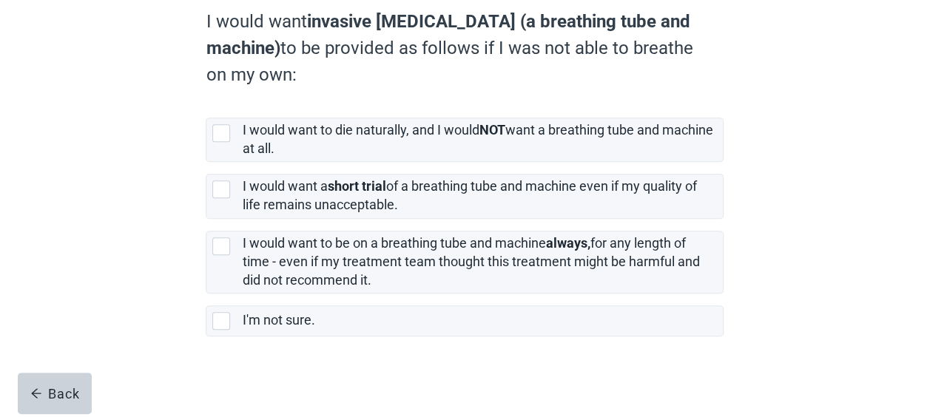
scroll to position [254, 0]
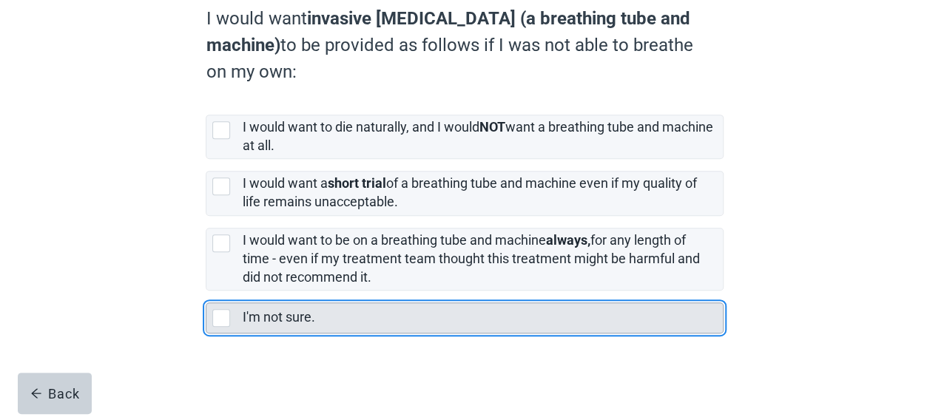
click at [220, 317] on div "I'm not sure., checkbox, not selected" at bounding box center [221, 318] width 18 height 18
click at [206, 292] on input "I'm not sure." at bounding box center [206, 291] width 1 height 1
checkbox input "true"
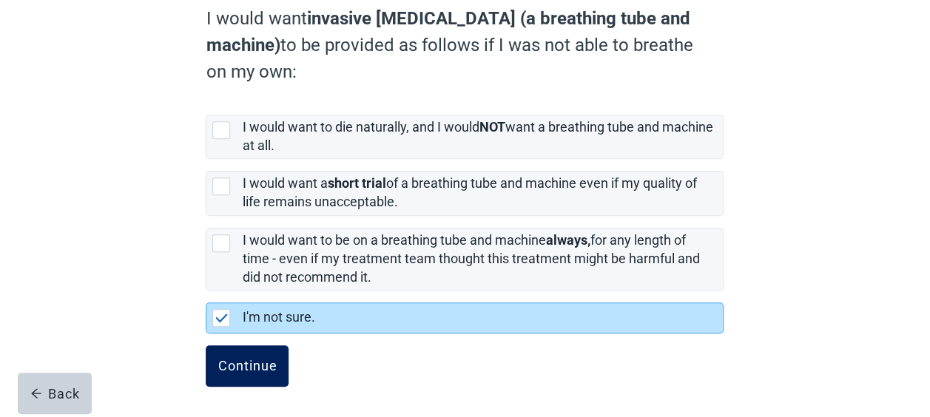
click at [240, 361] on div "Continue" at bounding box center [247, 366] width 59 height 15
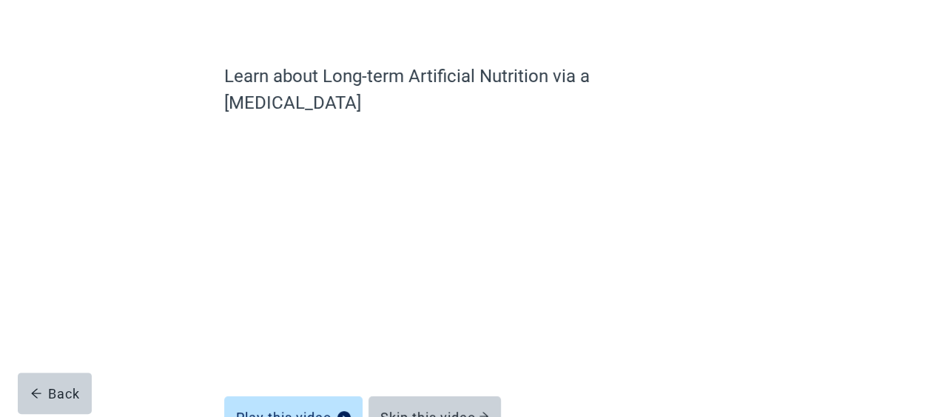
scroll to position [153, 0]
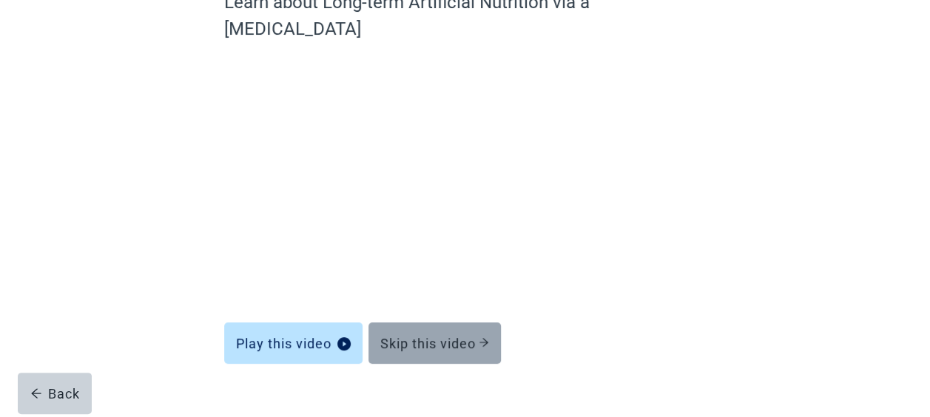
click at [489, 336] on div "Skip this video" at bounding box center [434, 343] width 109 height 15
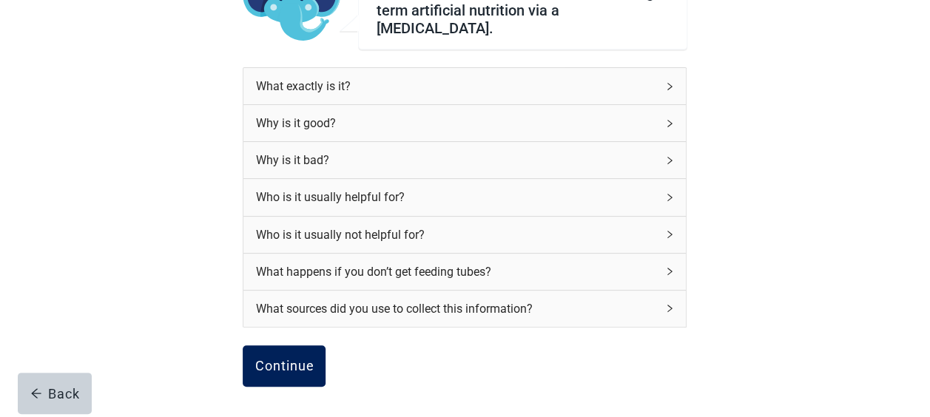
click at [292, 360] on div "Continue" at bounding box center [284, 366] width 59 height 15
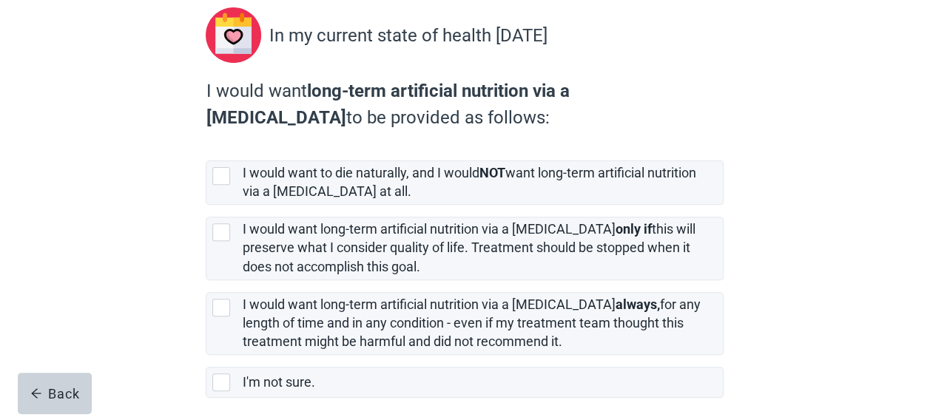
scroll to position [233, 0]
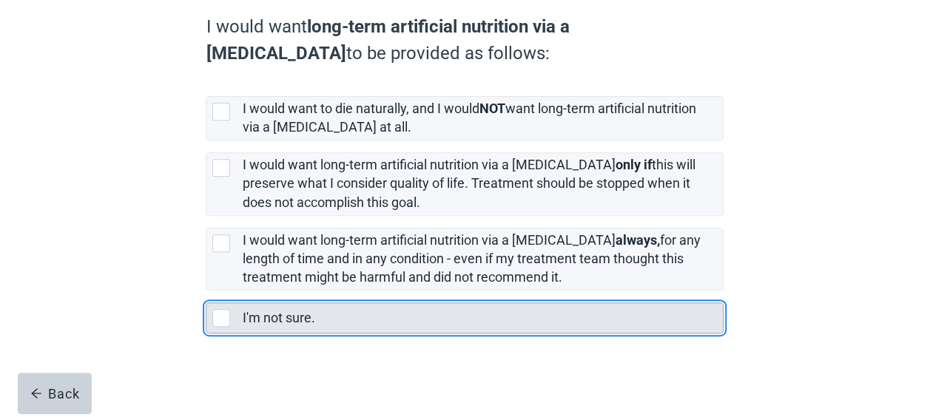
click at [221, 320] on div "I'm not sure., checkbox, not selected" at bounding box center [221, 318] width 18 height 18
click at [206, 292] on input "I'm not sure." at bounding box center [206, 291] width 1 height 1
checkbox input "true"
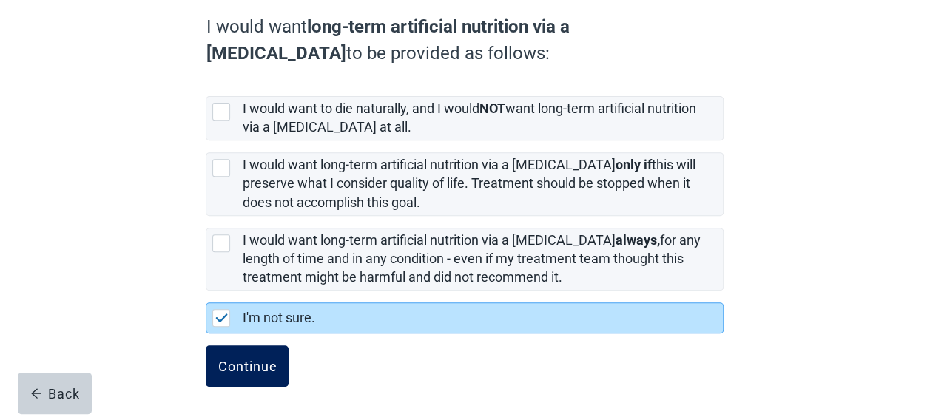
click at [227, 363] on div "Continue" at bounding box center [247, 366] width 59 height 15
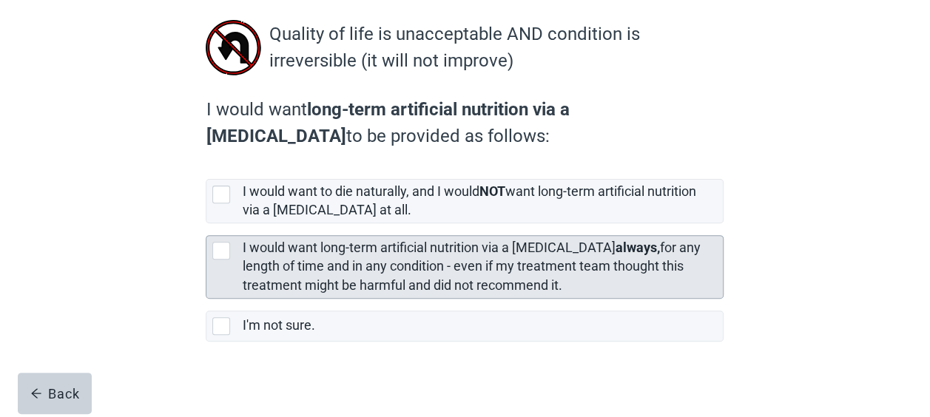
scroll to position [172, 0]
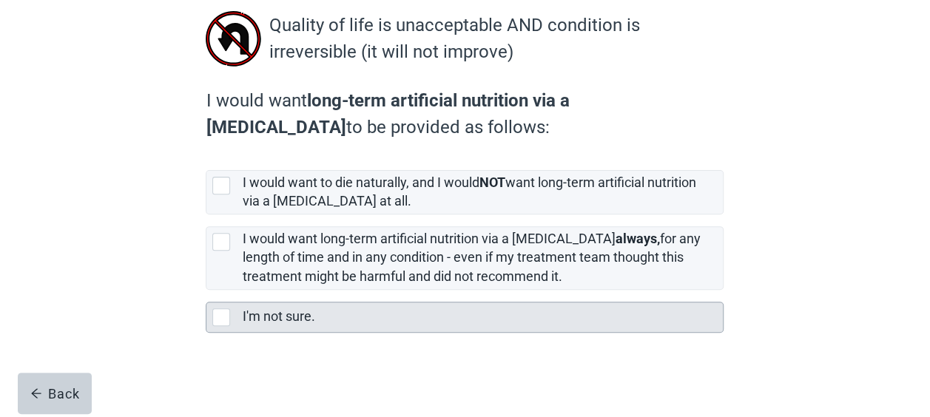
click at [225, 316] on div "I'm not sure., checkbox, not selected" at bounding box center [221, 318] width 18 height 18
click at [206, 291] on input "I'm not sure." at bounding box center [206, 290] width 1 height 1
checkbox input "true"
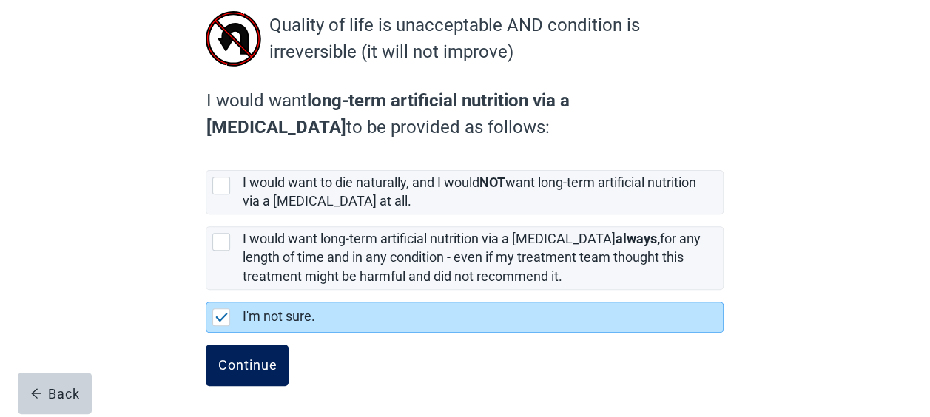
click at [239, 358] on div "Continue" at bounding box center [247, 365] width 59 height 15
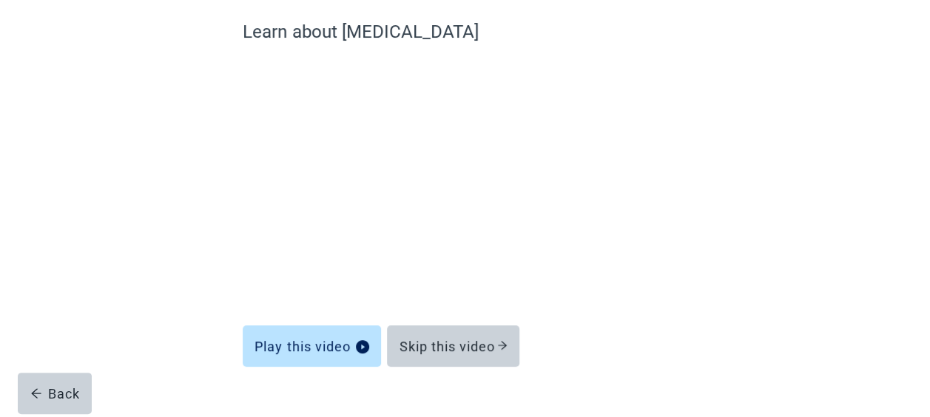
scroll to position [153, 0]
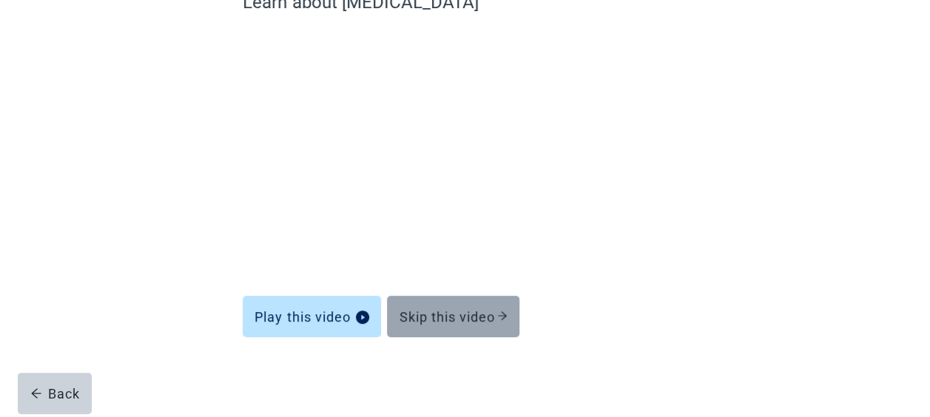
click at [496, 312] on div "Skip this video" at bounding box center [453, 316] width 109 height 15
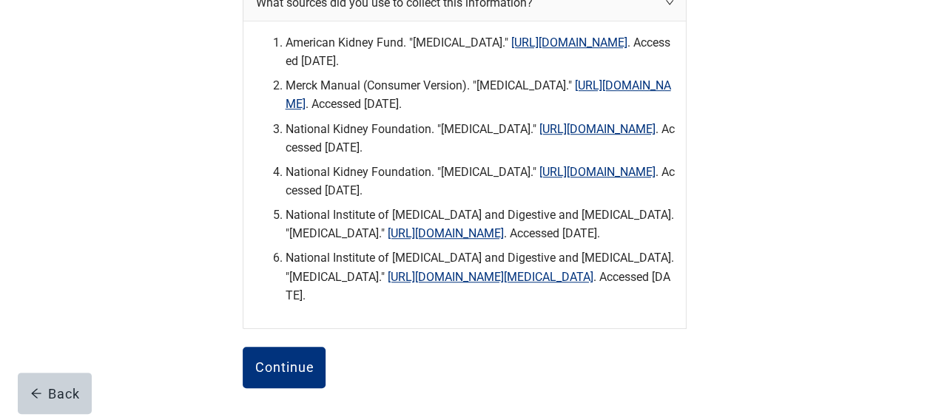
scroll to position [597, 0]
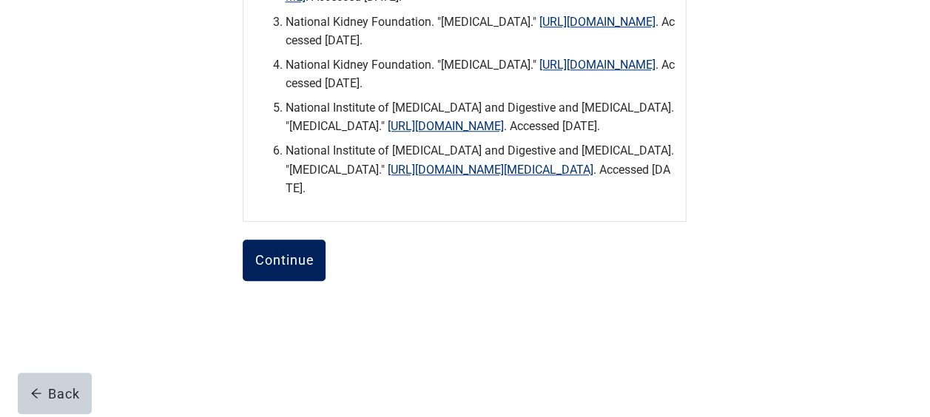
click at [286, 268] on div "Continue" at bounding box center [284, 260] width 59 height 15
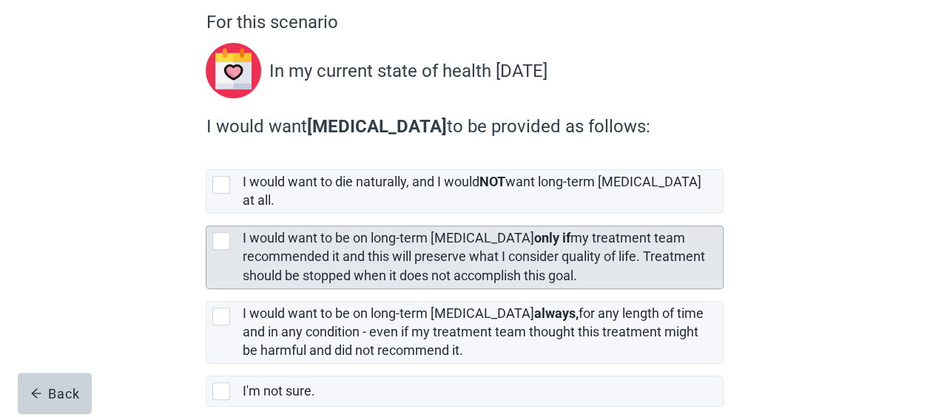
scroll to position [148, 0]
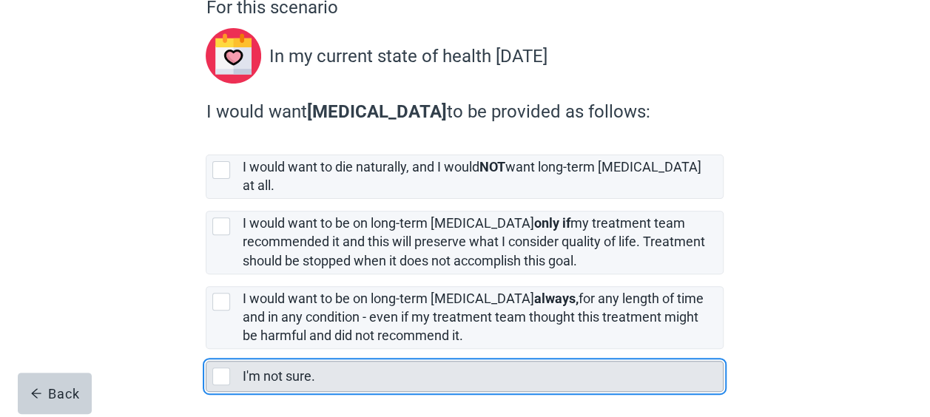
click at [223, 368] on div "I'm not sure., checkbox, not selected" at bounding box center [221, 377] width 18 height 18
click at [206, 350] on input "I'm not sure." at bounding box center [206, 349] width 1 height 1
checkbox input "true"
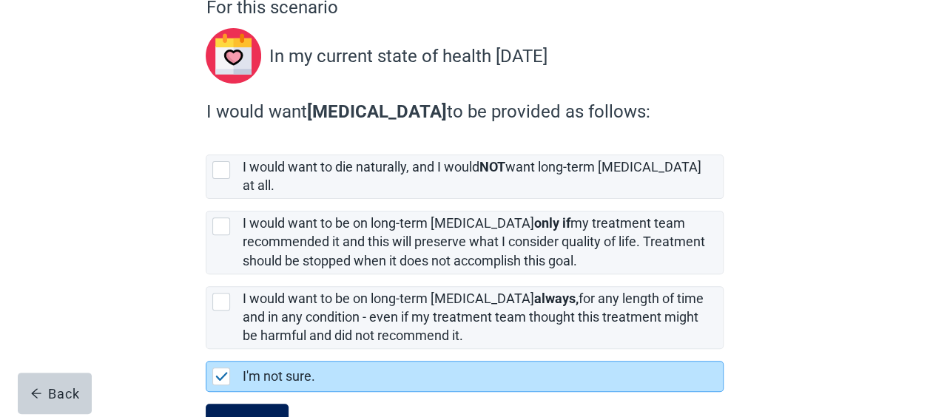
click at [256, 404] on button "Continue" at bounding box center [247, 424] width 83 height 41
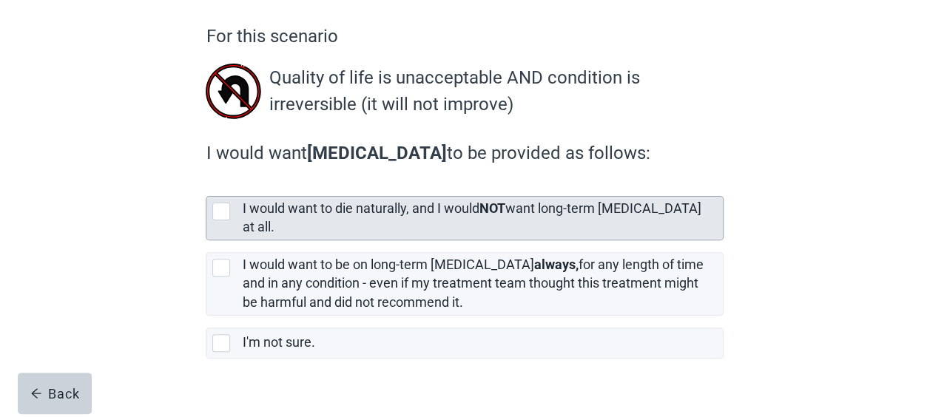
scroll to position [131, 0]
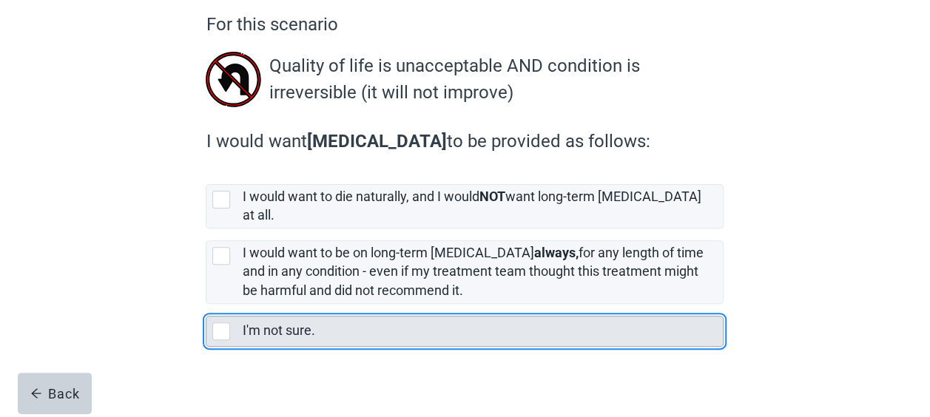
click at [223, 323] on div "I'm not sure., checkbox, not selected" at bounding box center [221, 332] width 18 height 18
click at [206, 305] on input "I'm not sure." at bounding box center [206, 304] width 1 height 1
checkbox input "true"
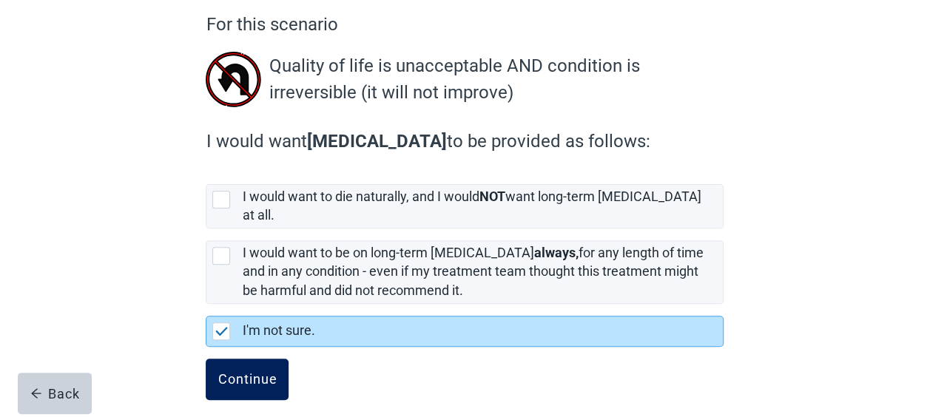
click at [239, 372] on div "Continue" at bounding box center [247, 379] width 59 height 15
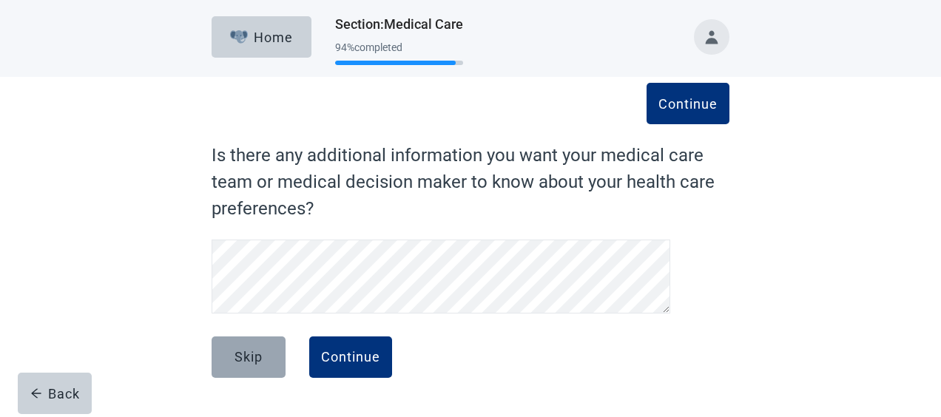
click at [249, 363] on div "Skip" at bounding box center [249, 357] width 28 height 15
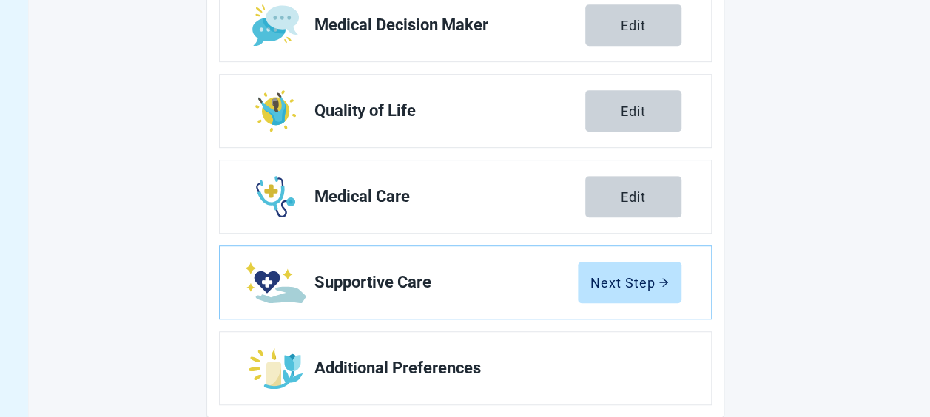
scroll to position [368, 0]
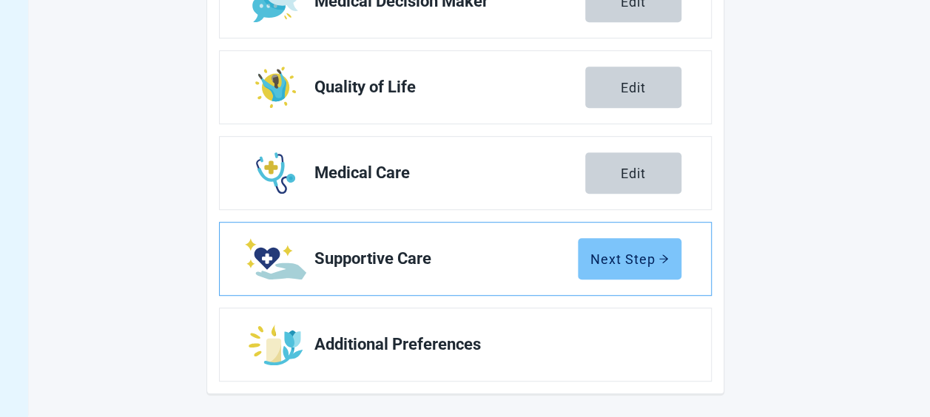
click at [662, 258] on icon "arrow-right" at bounding box center [663, 259] width 9 height 8
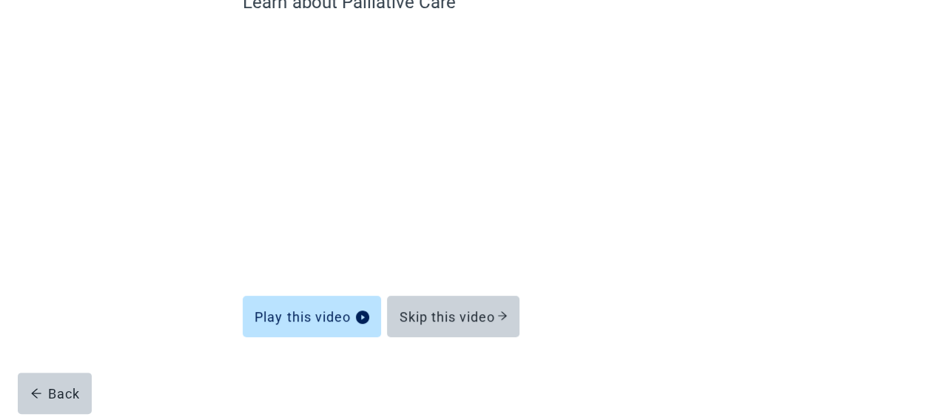
scroll to position [153, 0]
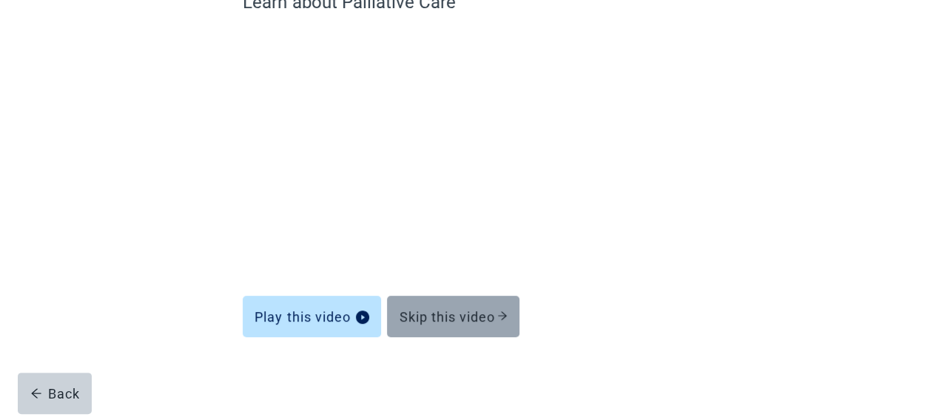
click at [500, 312] on icon "arrow-right" at bounding box center [502, 316] width 10 height 10
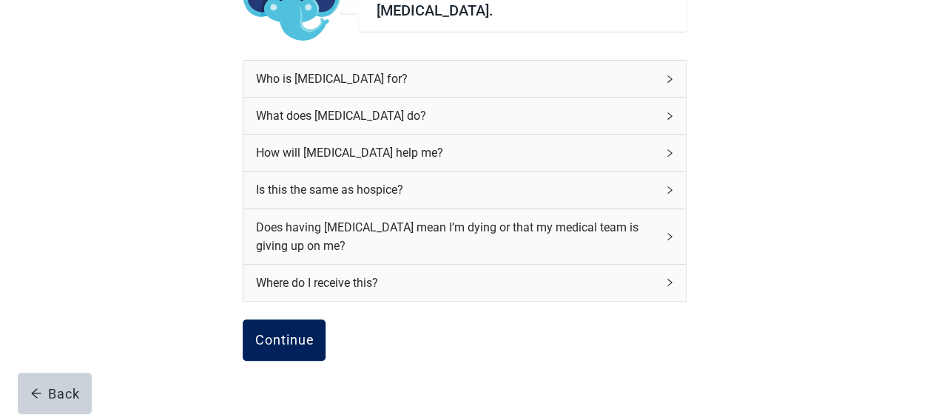
click at [282, 338] on div "Continue" at bounding box center [284, 340] width 59 height 15
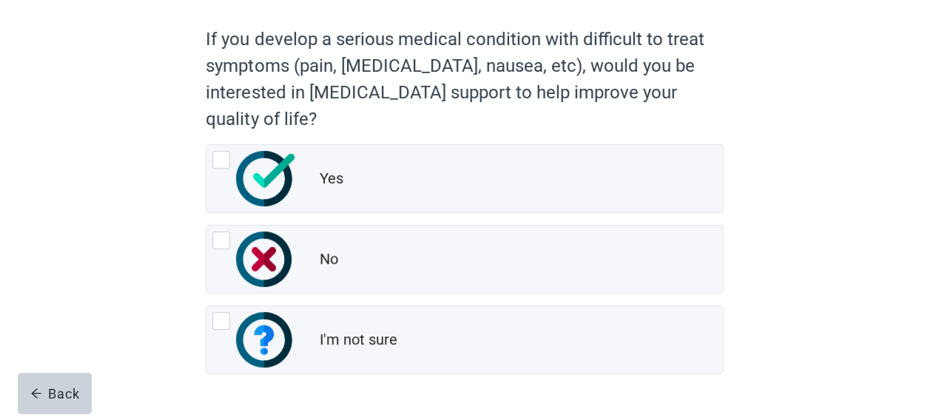
scroll to position [148, 0]
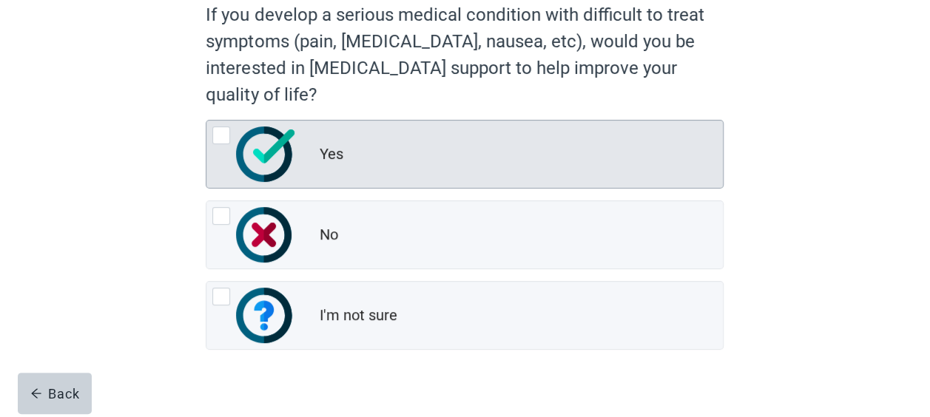
click at [221, 135] on div "Yes, radio button, not checked" at bounding box center [221, 136] width 18 height 18
click at [206, 121] on input "Yes" at bounding box center [206, 120] width 1 height 1
radio input "true"
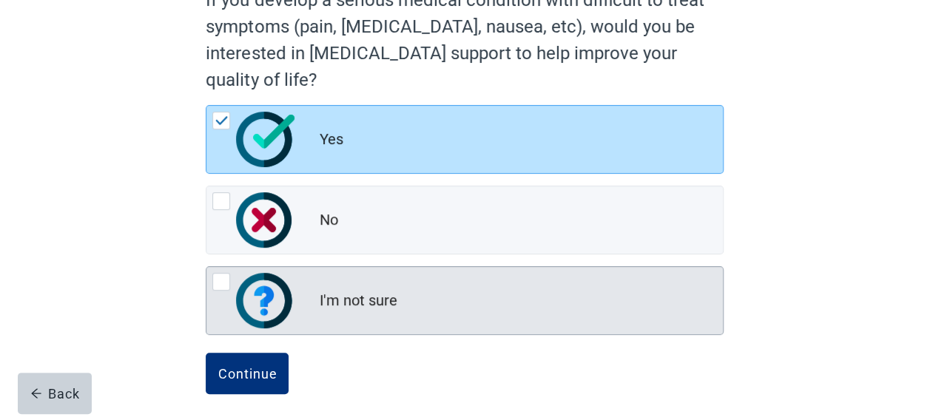
scroll to position [171, 0]
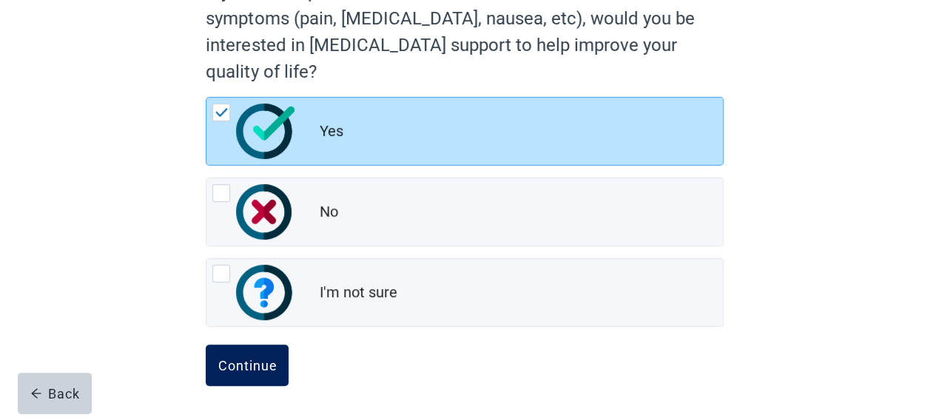
click at [249, 360] on div "Continue" at bounding box center [247, 365] width 59 height 15
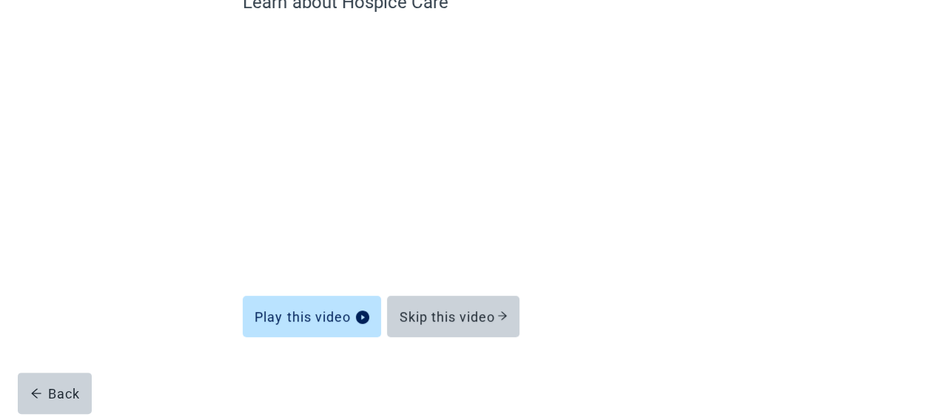
scroll to position [153, 0]
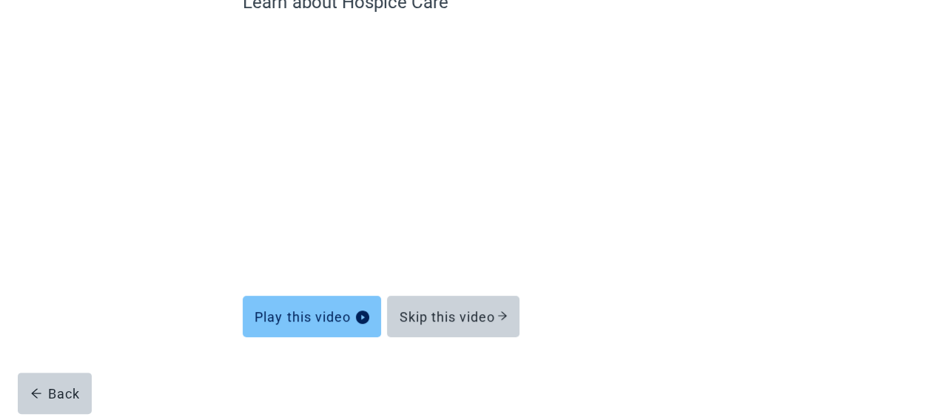
click at [360, 312] on icon "play-circle" at bounding box center [362, 317] width 13 height 13
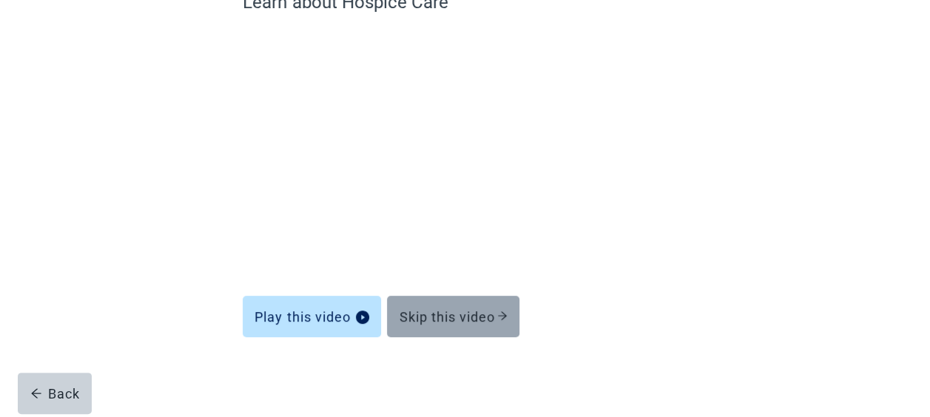
click at [500, 313] on icon "arrow-right" at bounding box center [502, 316] width 10 height 10
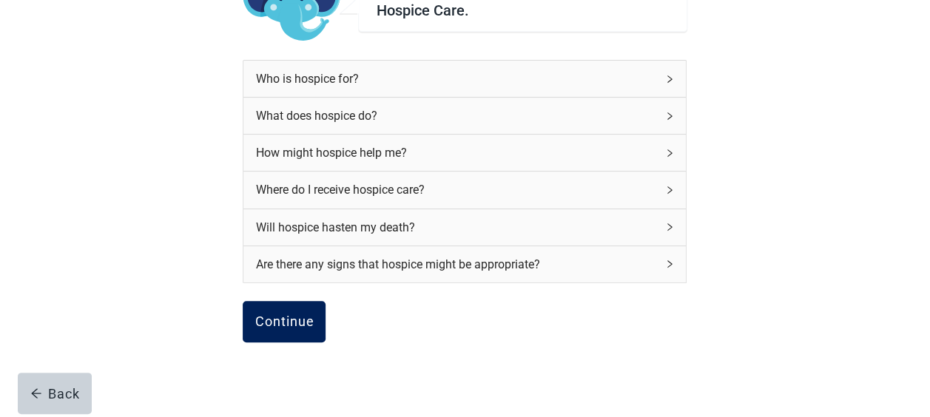
click at [267, 329] on button "Continue" at bounding box center [284, 321] width 83 height 41
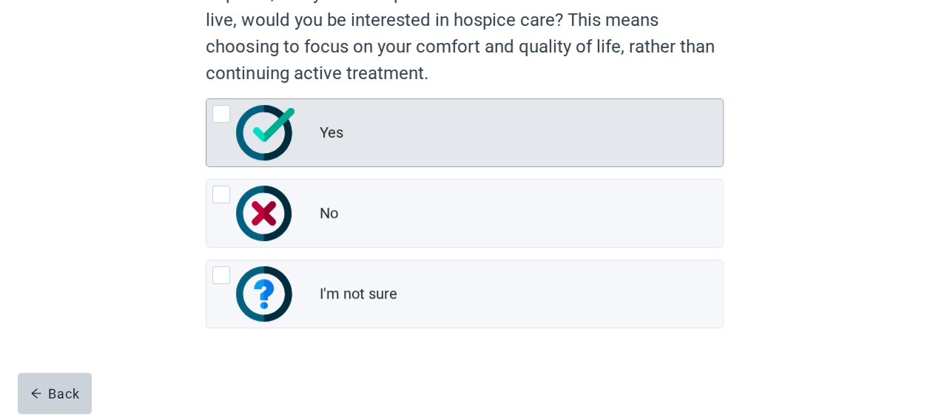
scroll to position [198, 0]
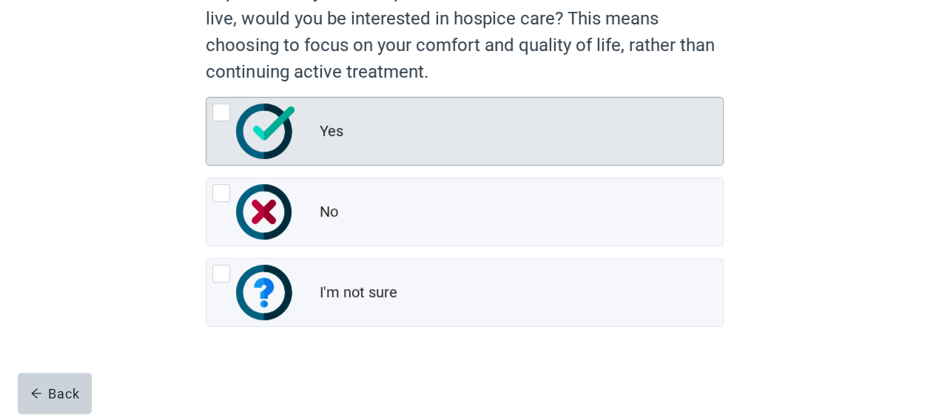
click at [222, 111] on div "Yes, radio button, not checked" at bounding box center [221, 113] width 18 height 18
click at [206, 98] on input "Yes" at bounding box center [206, 97] width 1 height 1
radio input "true"
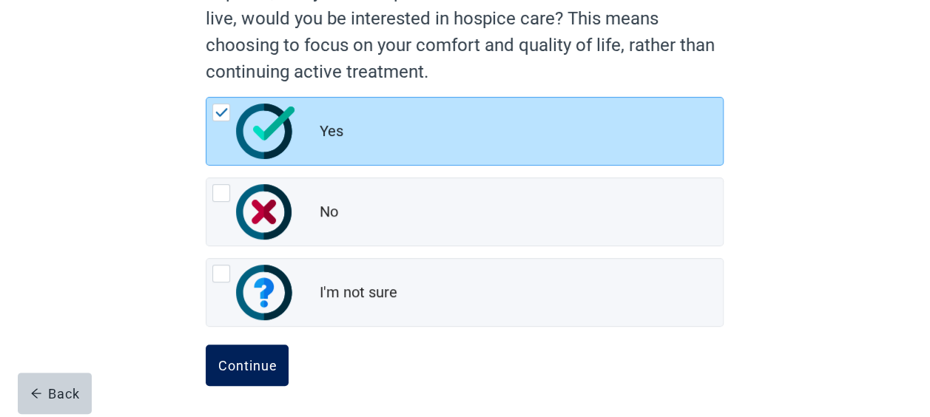
click at [260, 354] on button "Continue" at bounding box center [247, 365] width 83 height 41
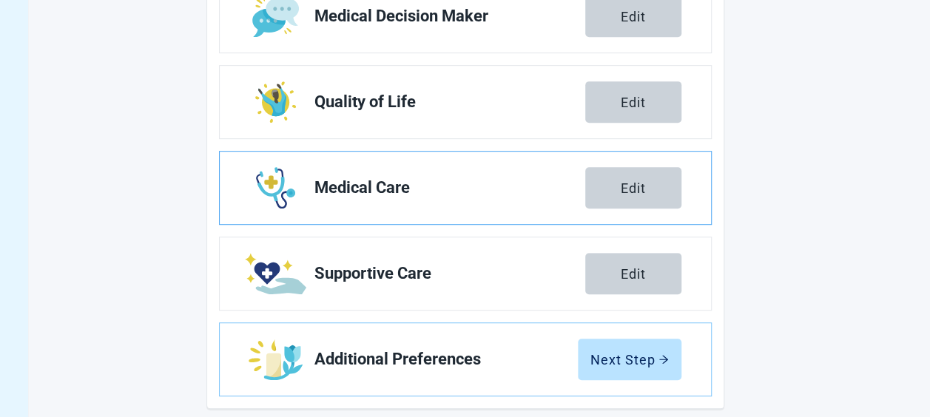
scroll to position [368, 0]
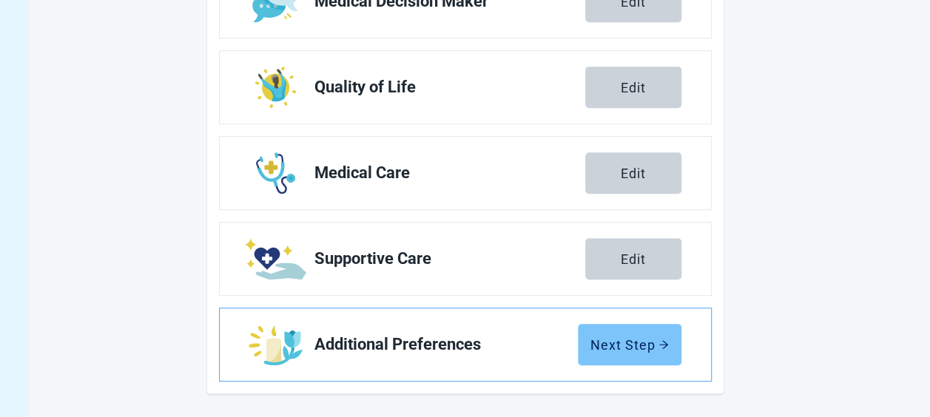
click at [659, 340] on icon "arrow-right" at bounding box center [664, 345] width 10 height 10
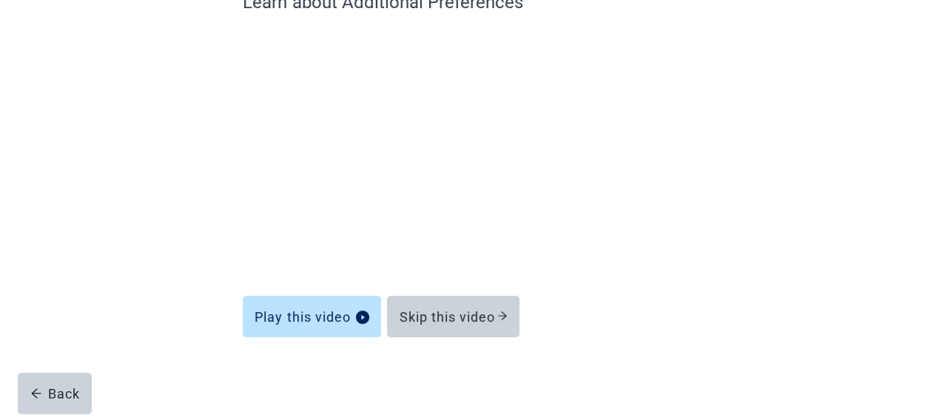
scroll to position [153, 0]
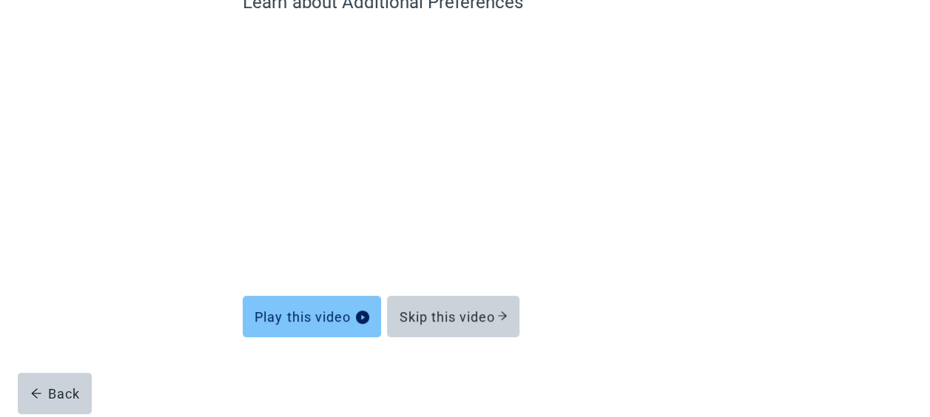
click at [365, 315] on icon "play-circle" at bounding box center [362, 317] width 13 height 13
click at [358, 315] on icon "play-circle" at bounding box center [362, 317] width 13 height 13
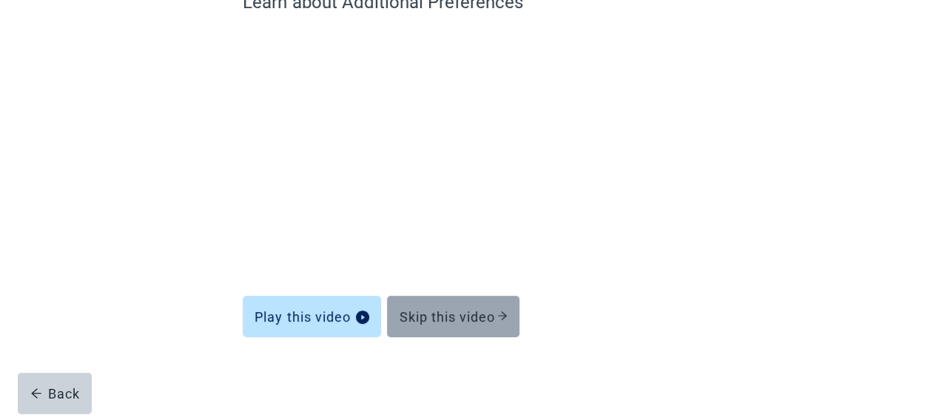
click at [497, 314] on div "Skip this video" at bounding box center [453, 316] width 109 height 15
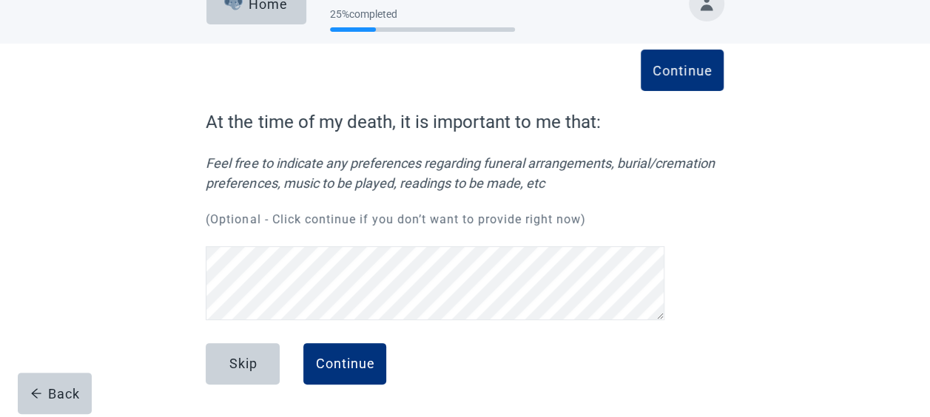
scroll to position [33, 0]
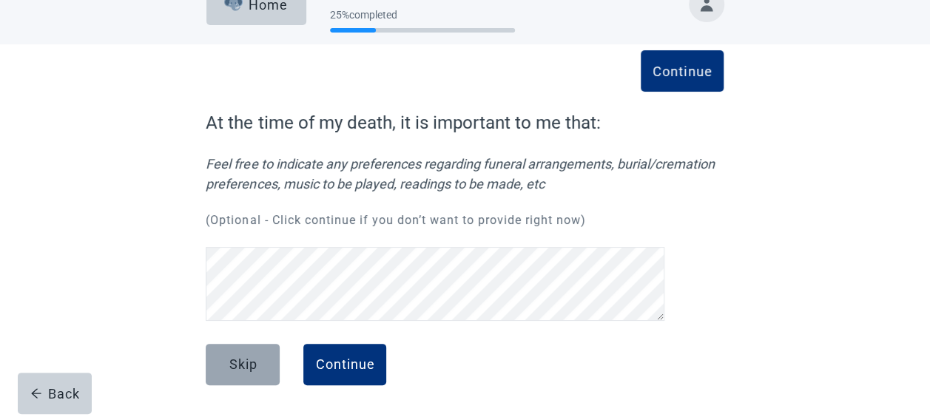
click at [250, 365] on div "Skip" at bounding box center [243, 364] width 28 height 15
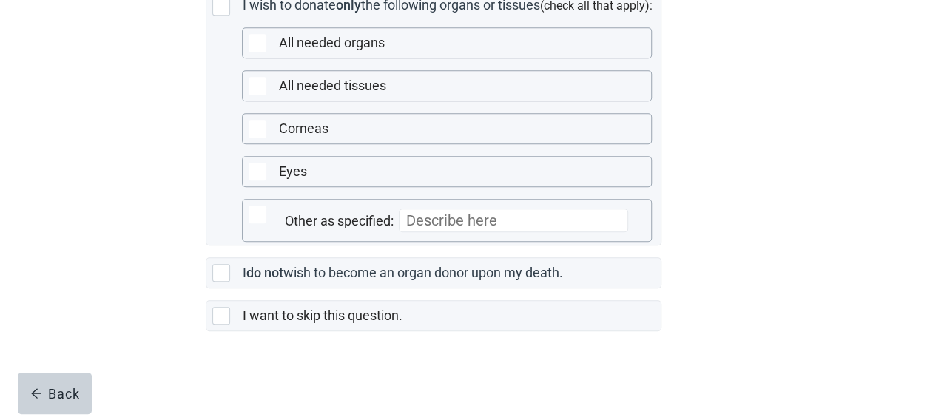
scroll to position [490, 0]
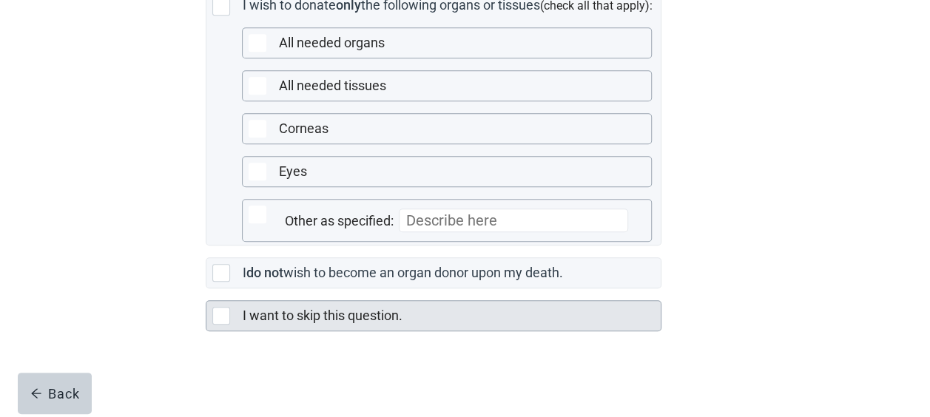
click at [215, 321] on div "Main content" at bounding box center [221, 316] width 18 height 18
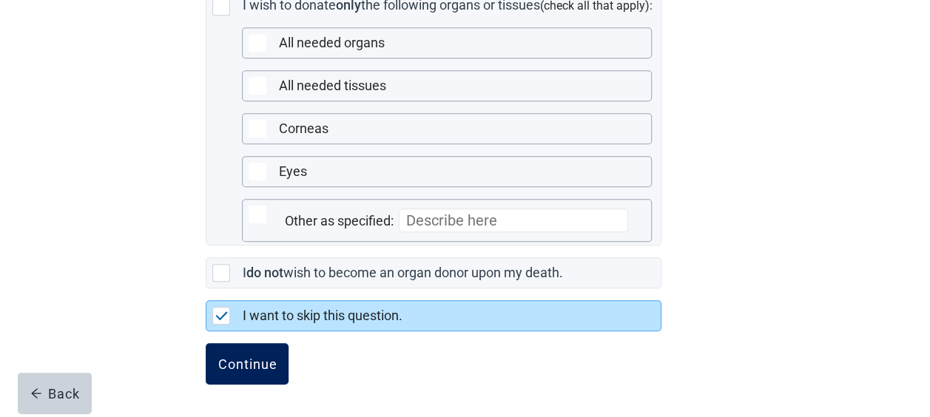
click at [233, 364] on div "Continue" at bounding box center [247, 364] width 59 height 15
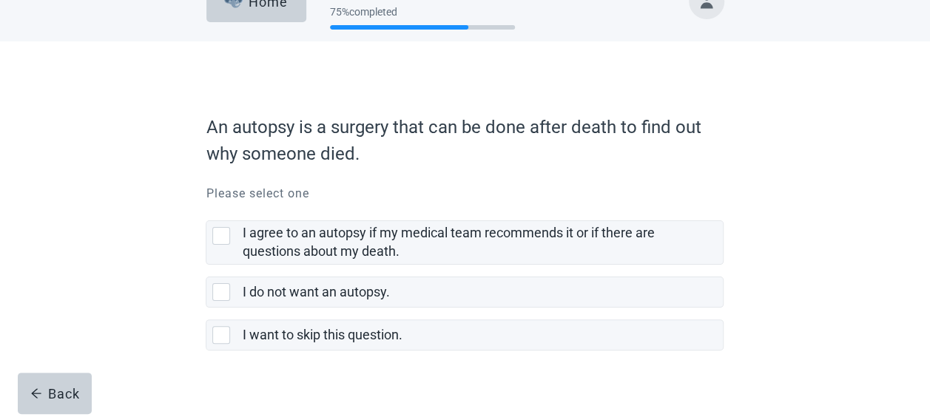
scroll to position [53, 0]
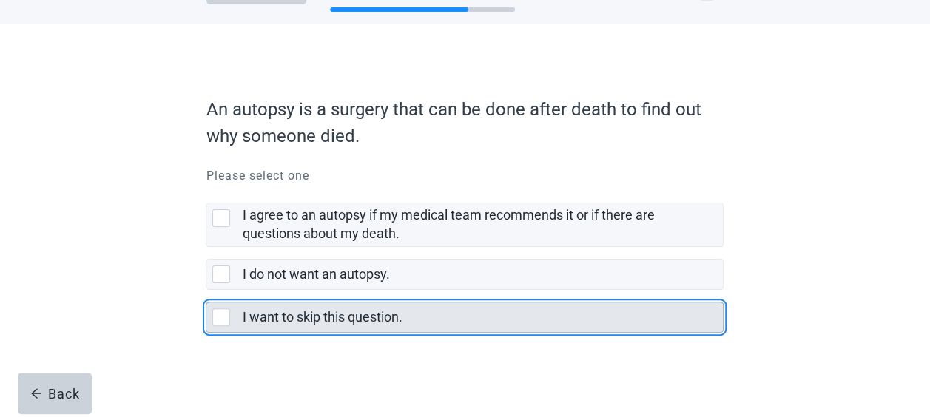
click at [223, 317] on div "I want to skip this question., checkbox, not selected" at bounding box center [221, 318] width 18 height 18
click at [206, 291] on input "I want to skip this question." at bounding box center [206, 290] width 1 height 1
checkbox input "true"
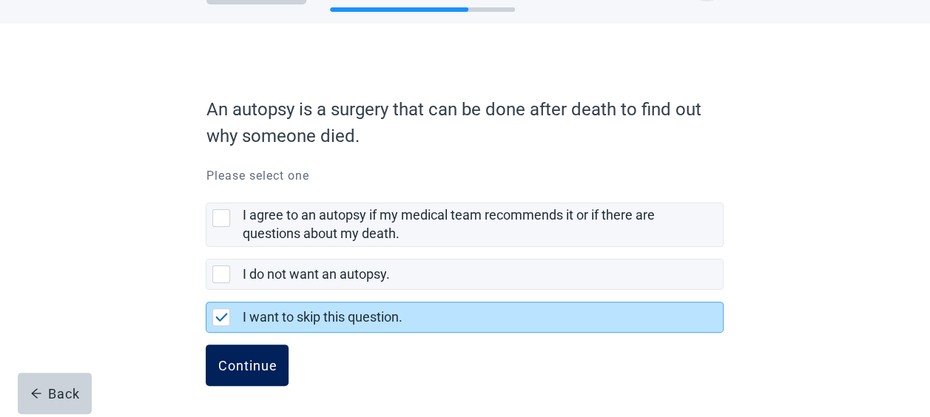
click at [241, 363] on div "Continue" at bounding box center [247, 365] width 59 height 15
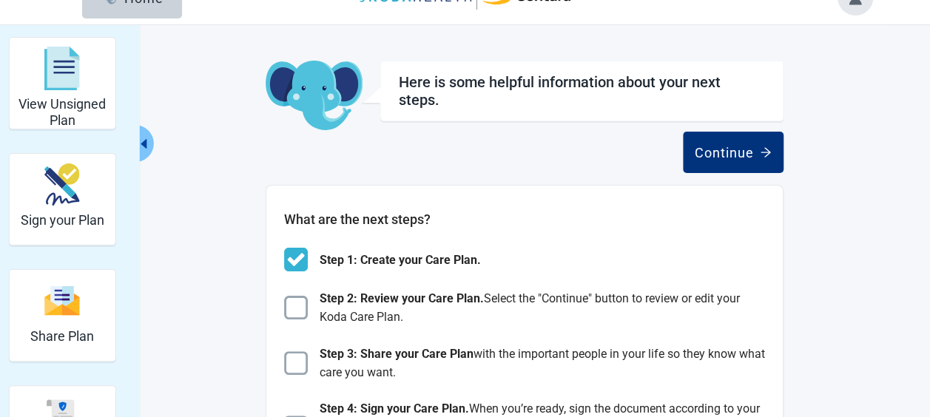
scroll to position [74, 0]
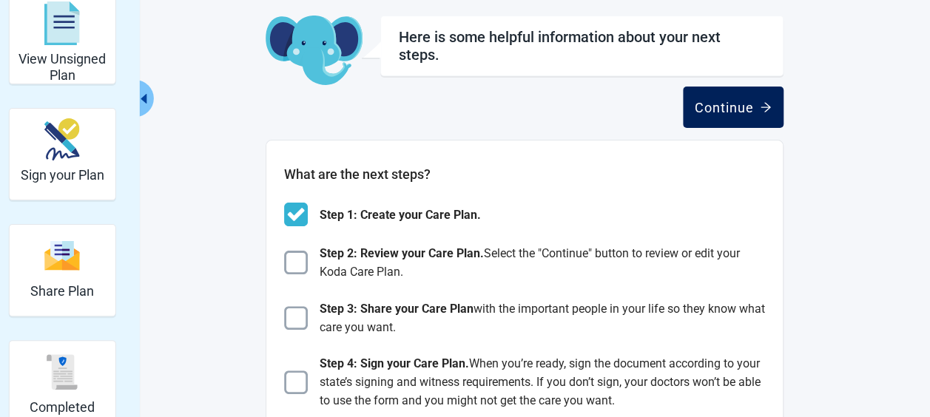
click at [761, 106] on icon "arrow-right" at bounding box center [766, 107] width 12 height 12
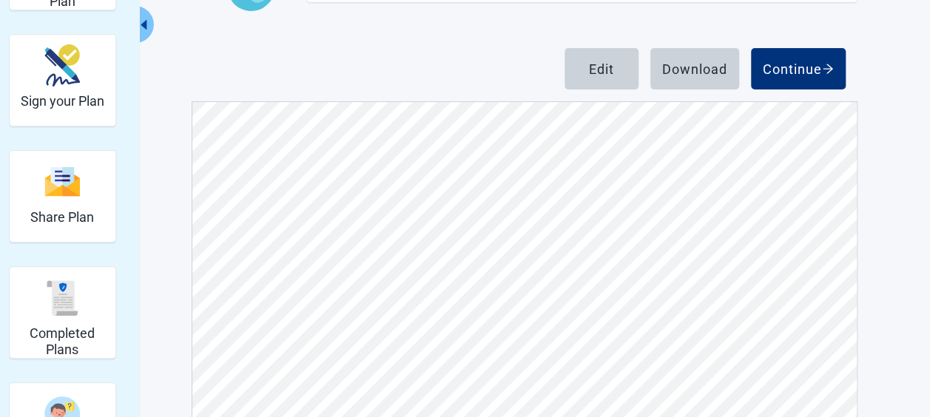
scroll to position [296, 0]
click at [824, 63] on icon "arrow-right" at bounding box center [828, 69] width 12 height 12
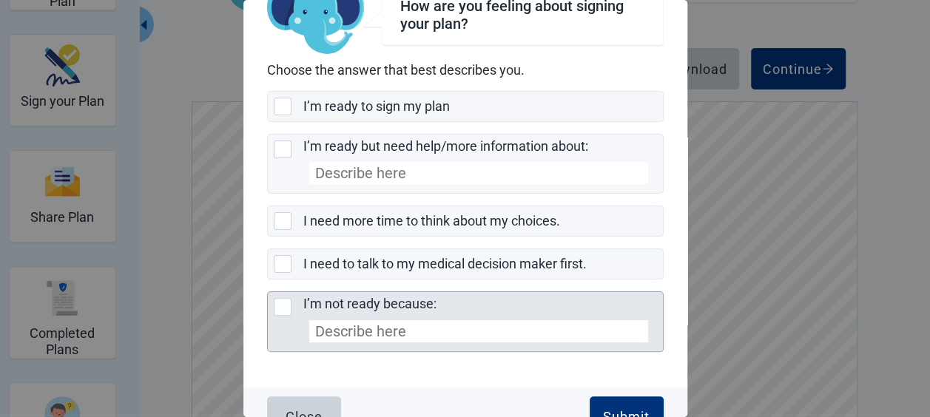
scroll to position [78, 0]
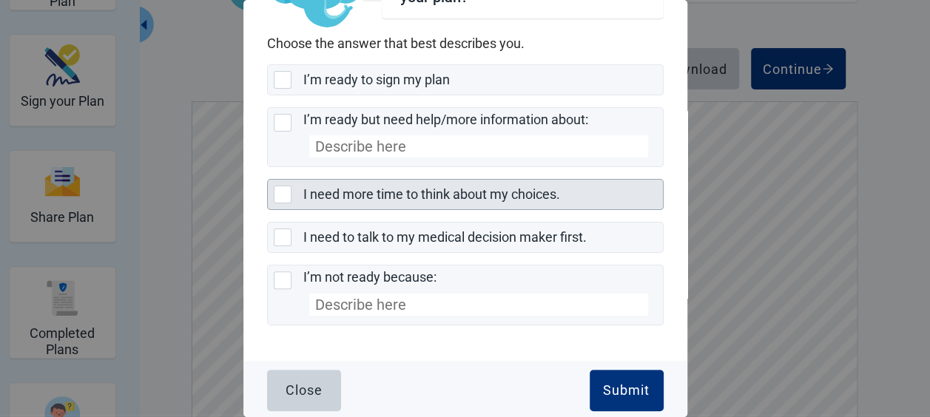
click at [283, 190] on div "I need more time to think about my choices., checkbox, not selected" at bounding box center [283, 195] width 18 height 18
click at [268, 180] on input "I need more time to think about my choices." at bounding box center [267, 179] width 1 height 1
checkbox input "true"
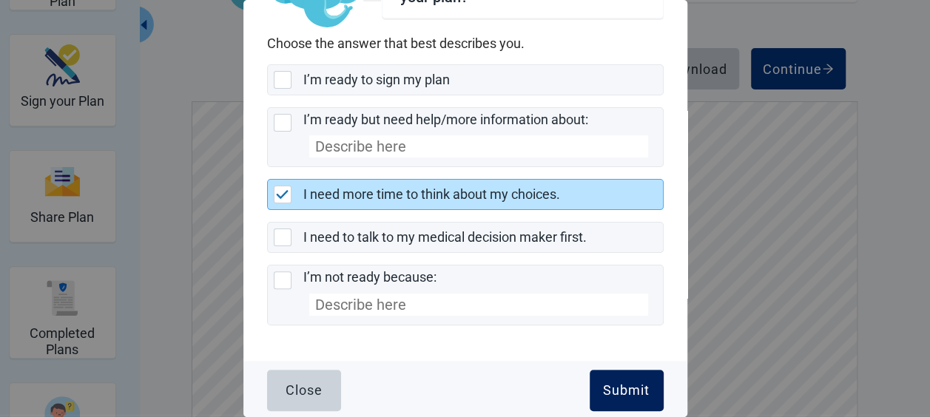
click at [606, 385] on div "Submit" at bounding box center [626, 390] width 47 height 15
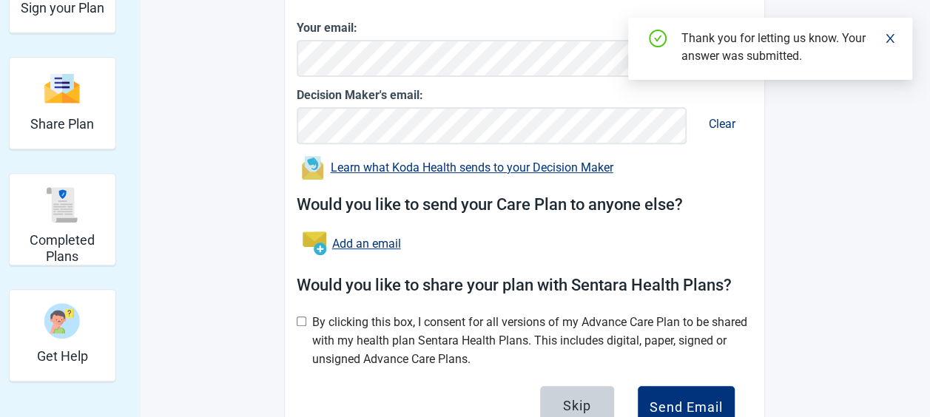
scroll to position [296, 0]
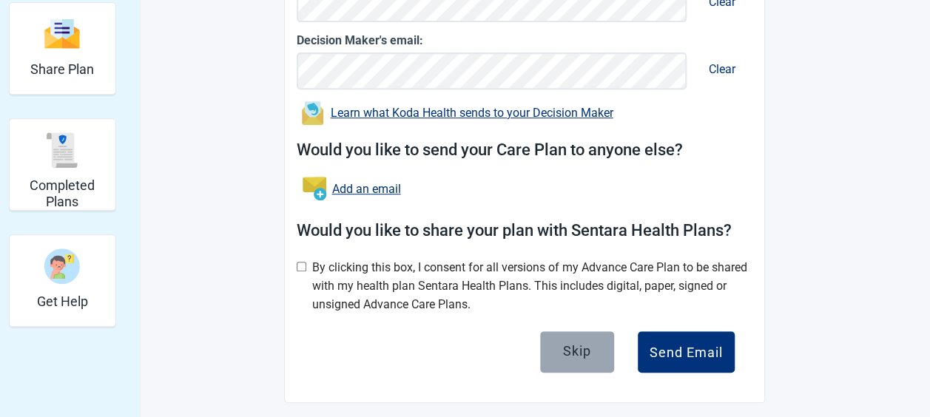
click at [573, 349] on div "Skip" at bounding box center [577, 351] width 28 height 15
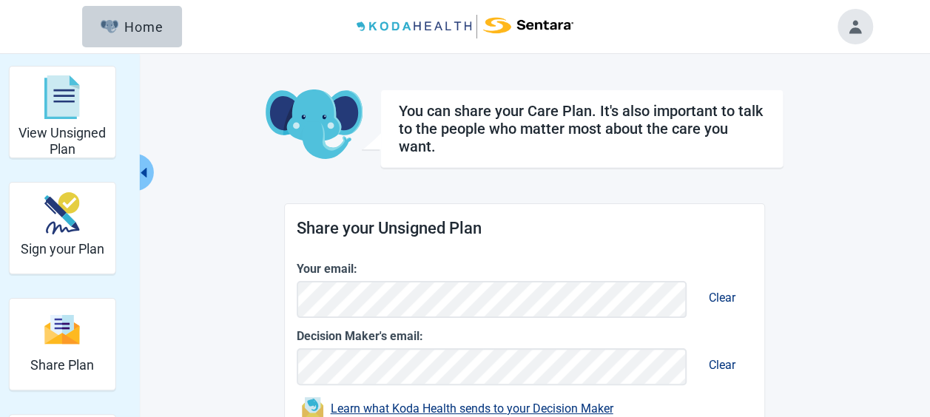
scroll to position [296, 0]
